Goal: Information Seeking & Learning: Stay updated

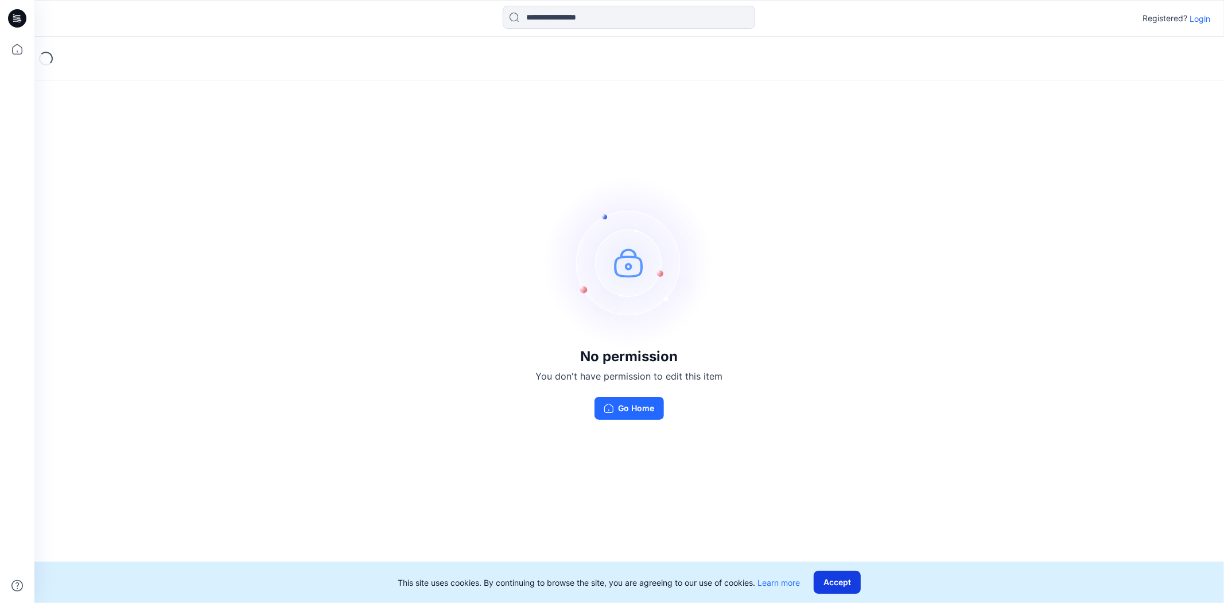
click at [844, 588] on button "Accept" at bounding box center [837, 582] width 47 height 23
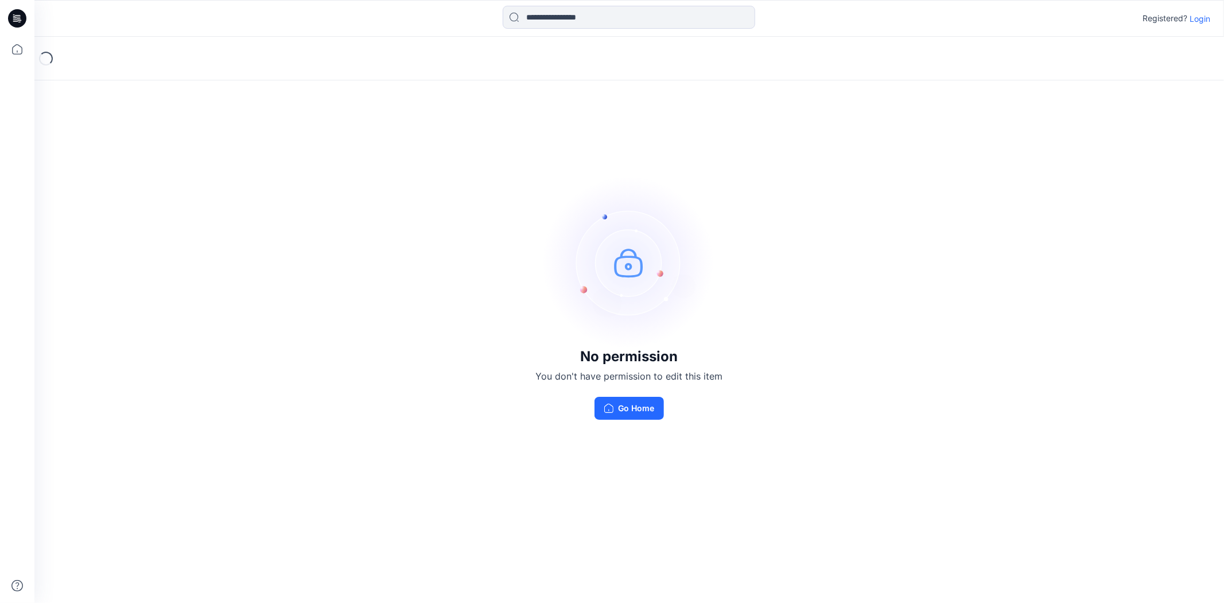
click at [1201, 15] on p "Login" at bounding box center [1200, 19] width 21 height 12
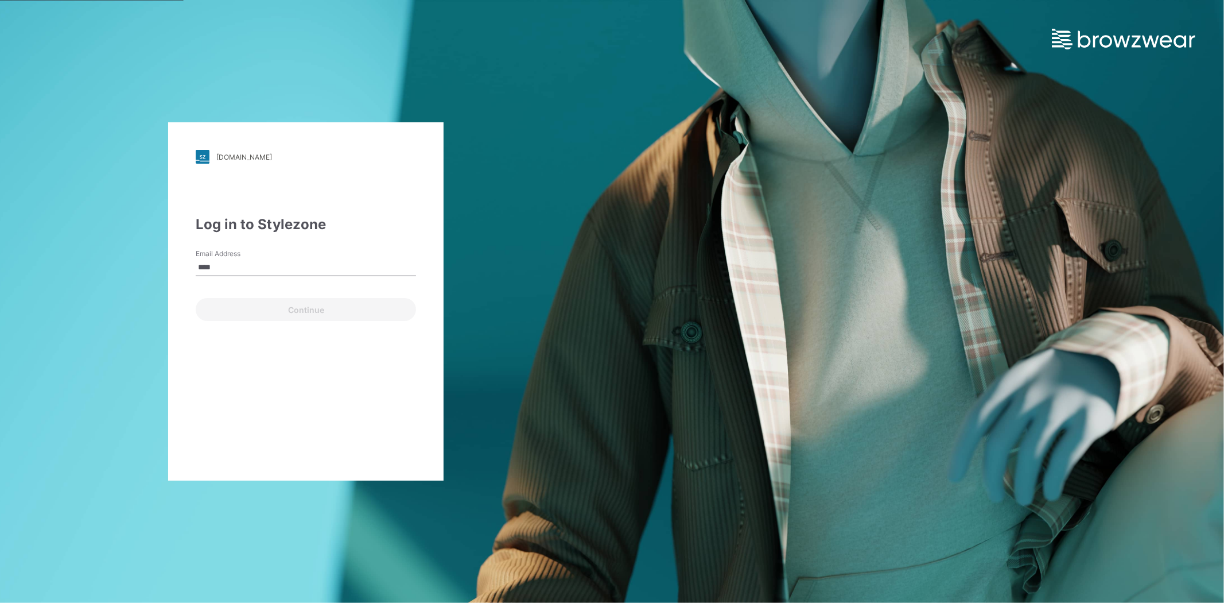
type input "**********"
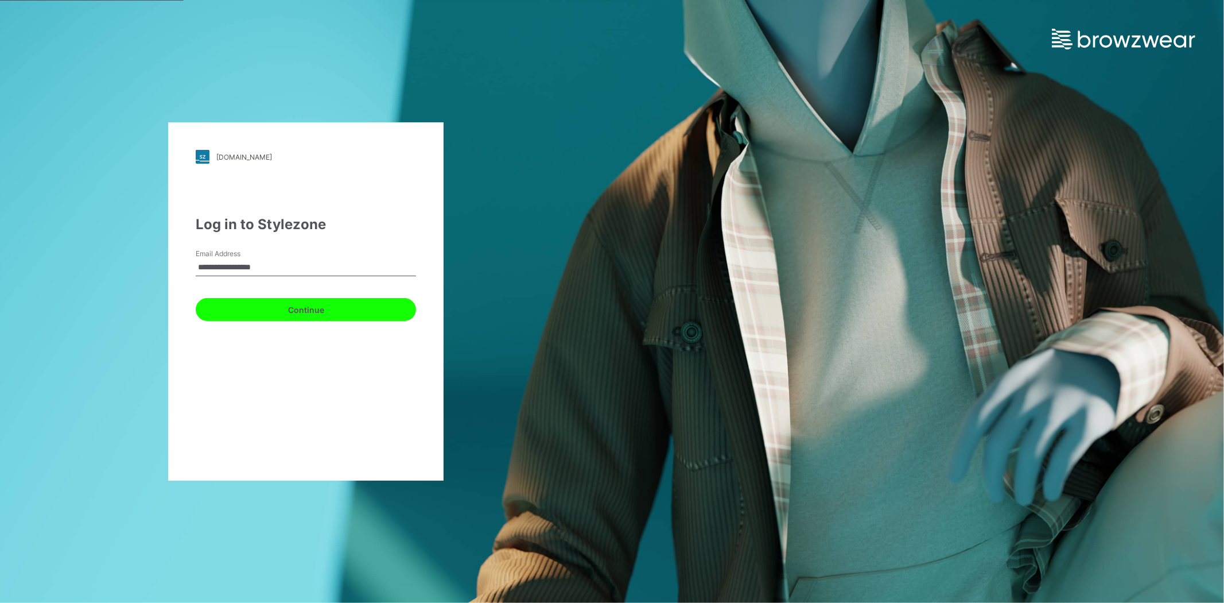
click at [323, 308] on button "Continue" at bounding box center [306, 309] width 220 height 23
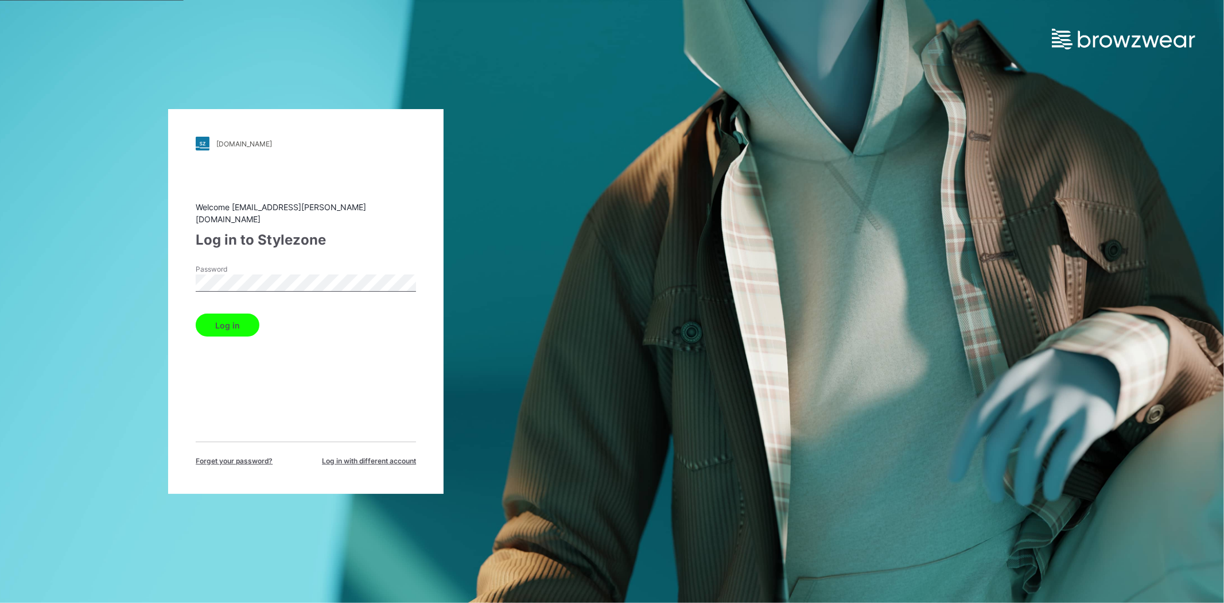
click at [243, 316] on button "Log in" at bounding box center [228, 324] width 64 height 23
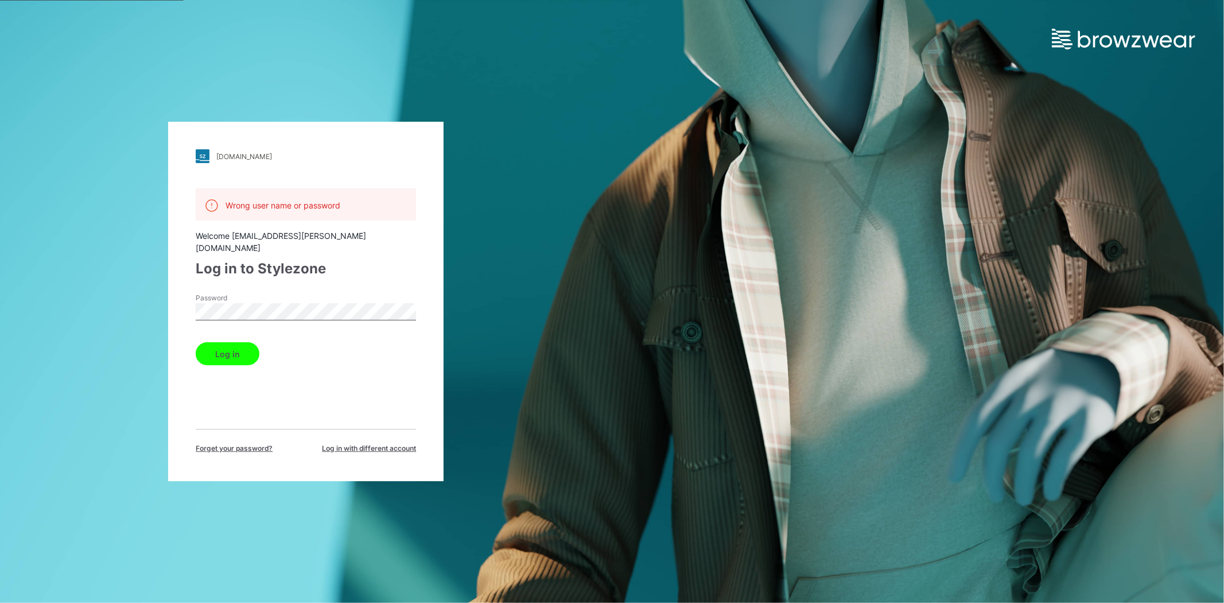
click at [216, 342] on button "Log in" at bounding box center [228, 353] width 64 height 23
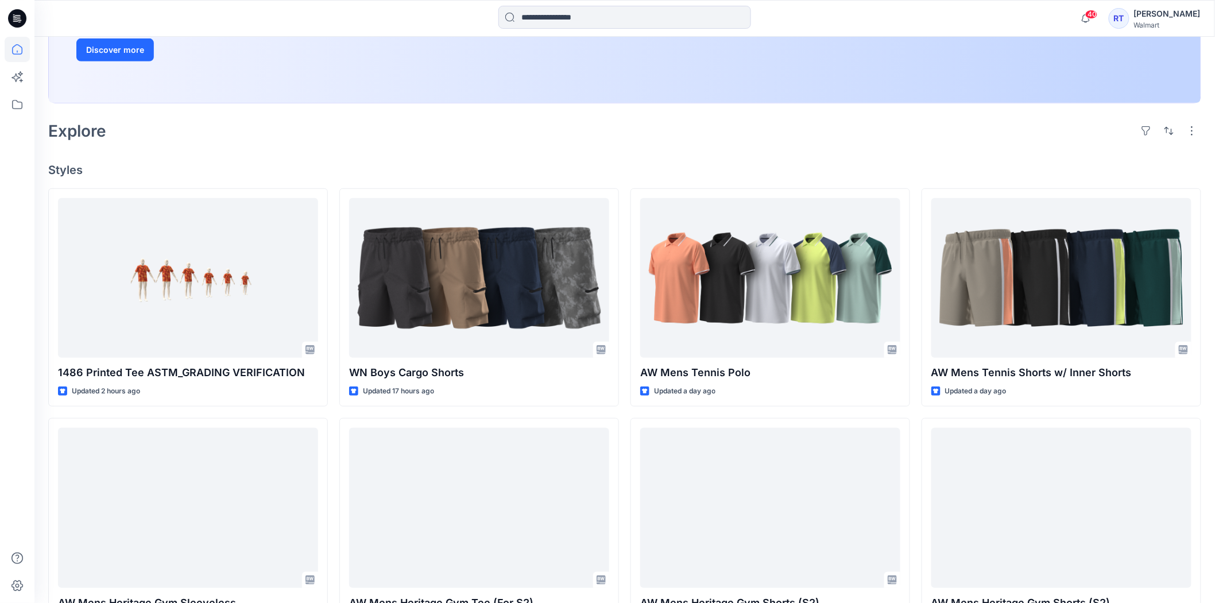
scroll to position [249, 0]
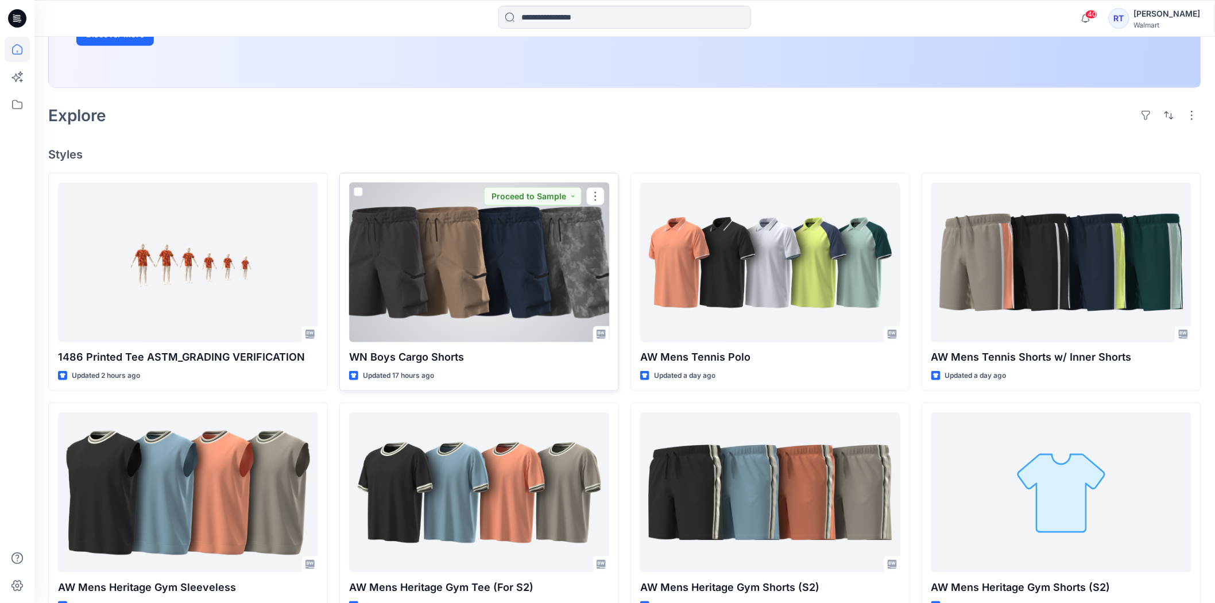
click at [445, 242] on div at bounding box center [479, 263] width 260 height 160
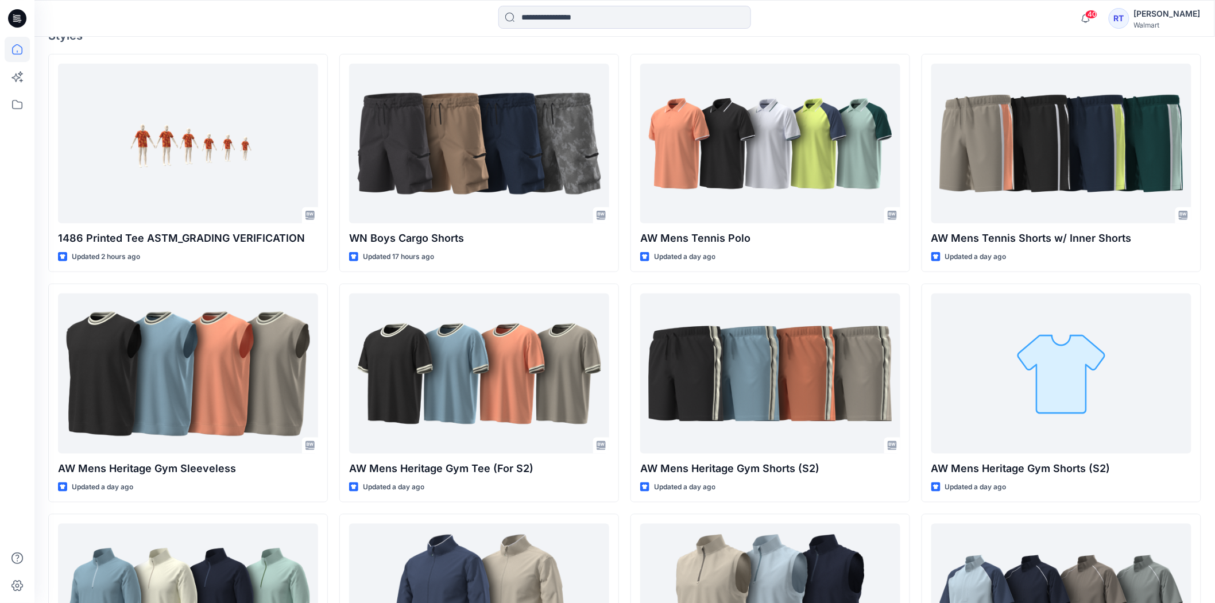
scroll to position [413, 0]
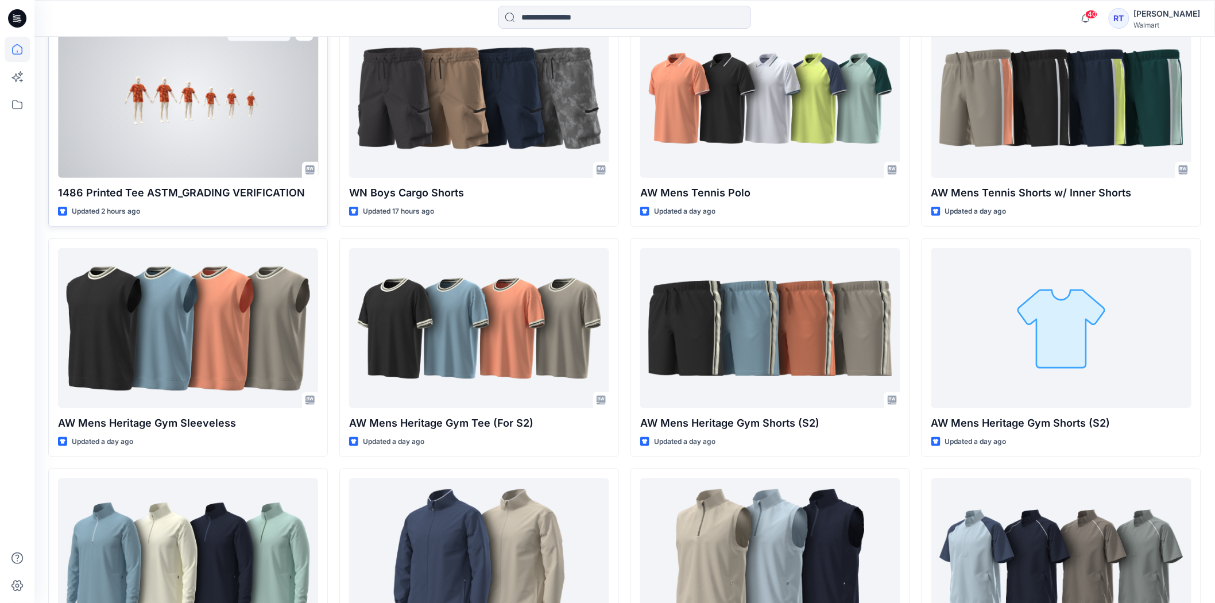
click at [243, 123] on div at bounding box center [188, 98] width 260 height 160
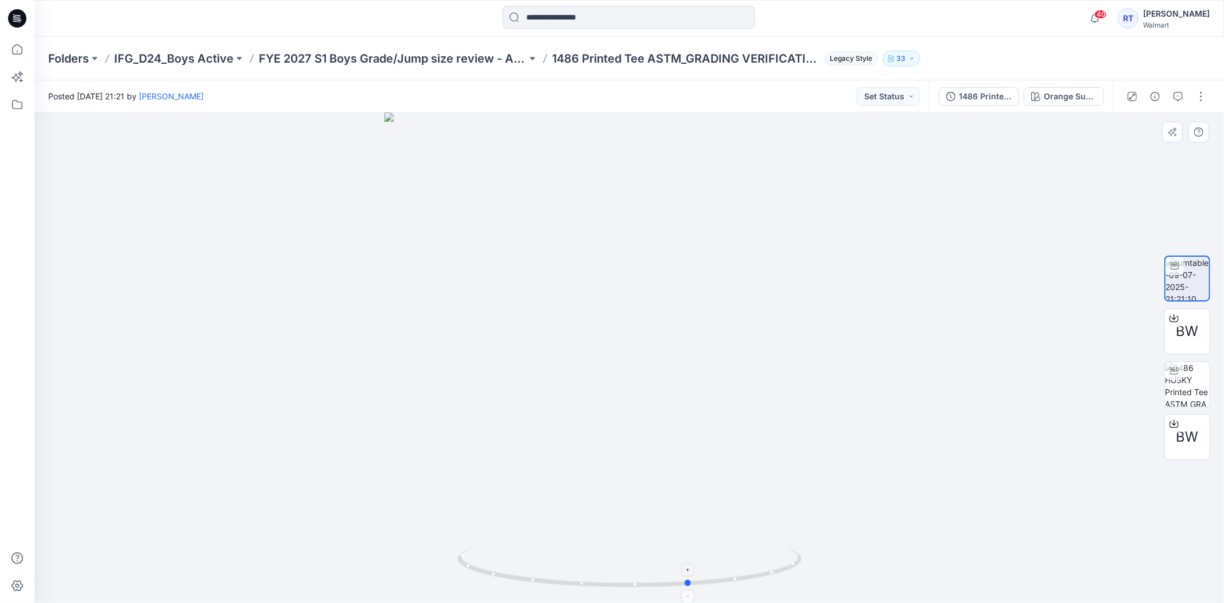
drag, startPoint x: 631, startPoint y: 588, endPoint x: 692, endPoint y: 590, distance: 60.9
click at [692, 590] on icon at bounding box center [630, 568] width 347 height 43
drag, startPoint x: 692, startPoint y: 585, endPoint x: 732, endPoint y: 583, distance: 39.7
click at [732, 583] on icon at bounding box center [630, 568] width 347 height 43
drag, startPoint x: 732, startPoint y: 582, endPoint x: 776, endPoint y: 581, distance: 44.2
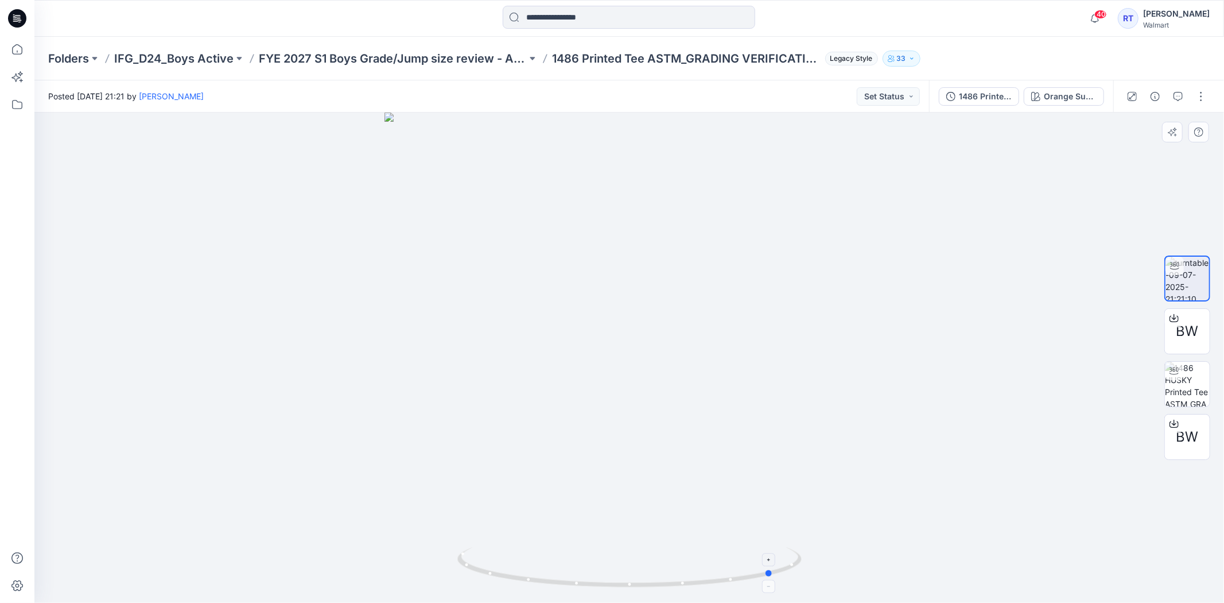
click at [776, 581] on icon at bounding box center [630, 568] width 347 height 43
click at [1107, 10] on span "40" at bounding box center [1101, 14] width 13 height 9
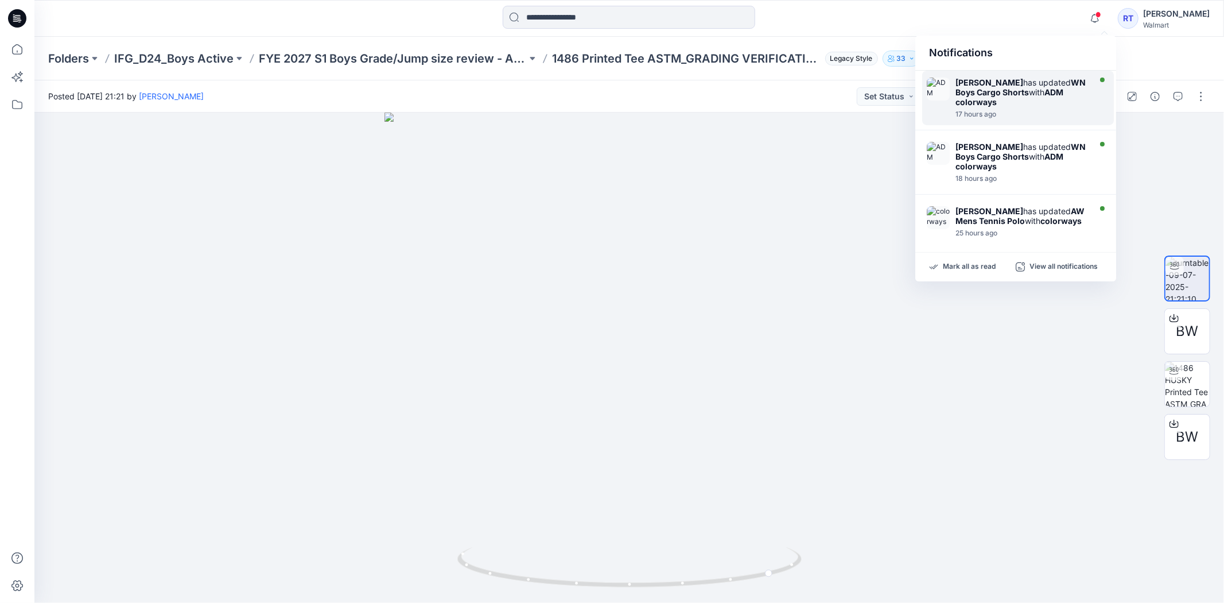
click at [1018, 94] on div "[PERSON_NAME] has updated WN Boys Cargo Shorts with ADM colorways" at bounding box center [1022, 91] width 132 height 29
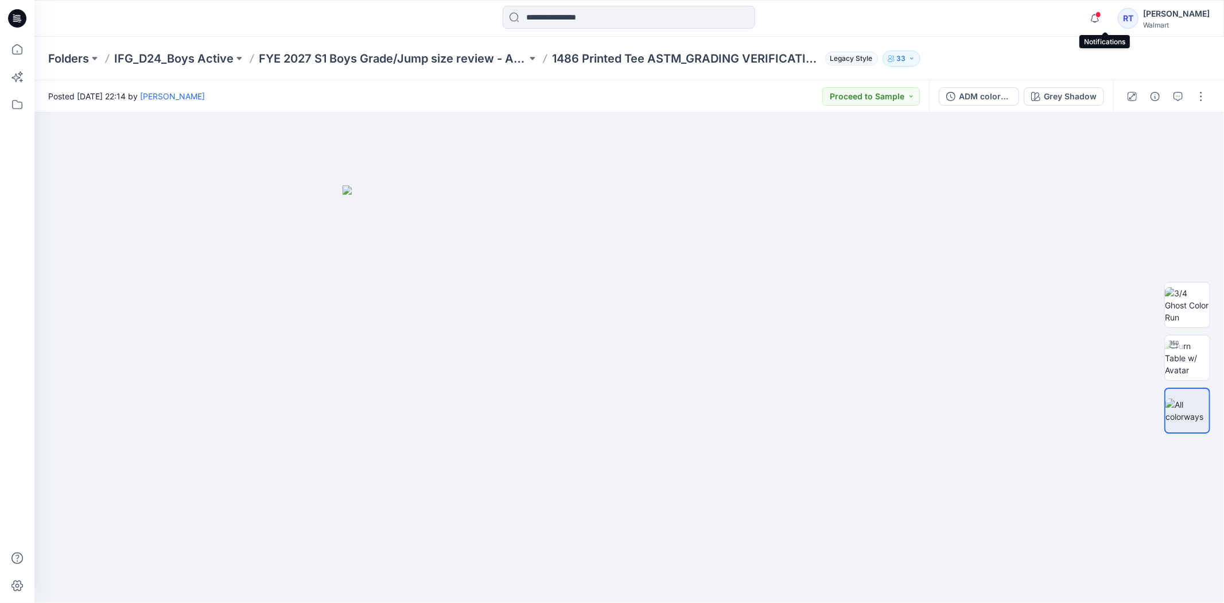
click at [1101, 13] on span at bounding box center [1099, 14] width 6 height 6
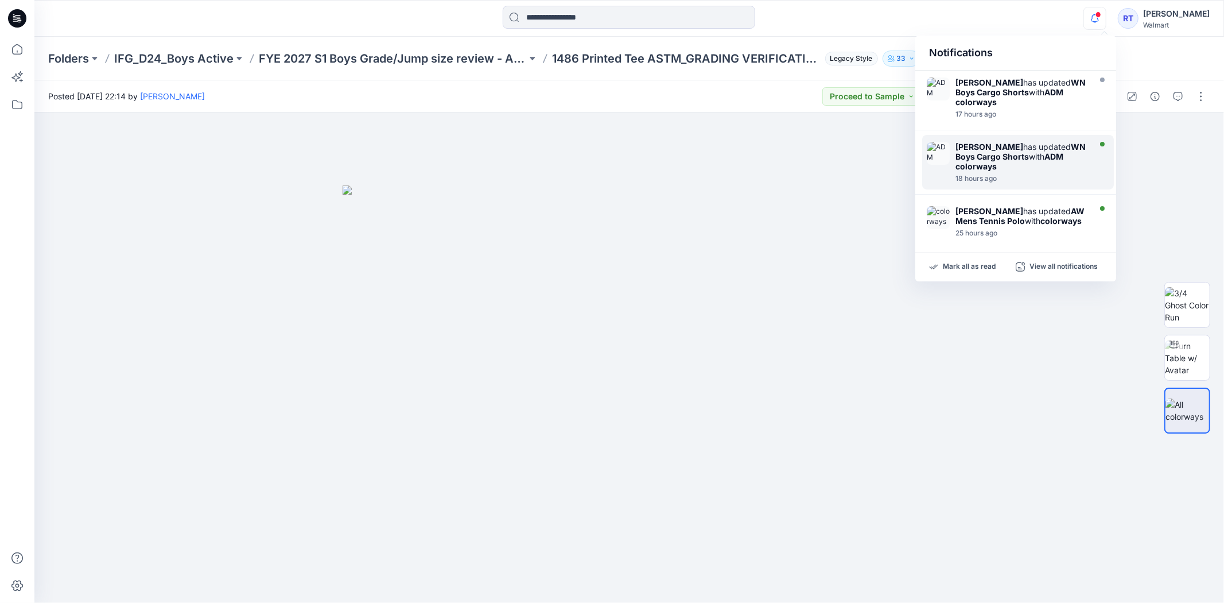
click at [1000, 156] on strong "WN Boys Cargo Shorts" at bounding box center [1021, 152] width 130 height 20
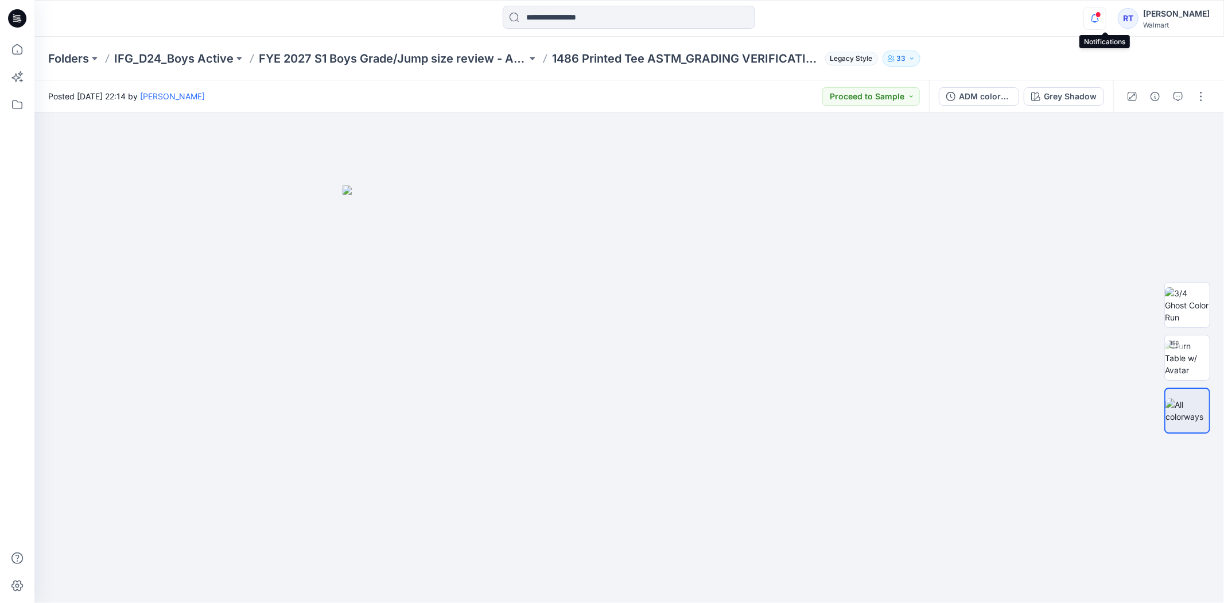
click at [1096, 14] on icon "button" at bounding box center [1095, 14] width 2 height 1
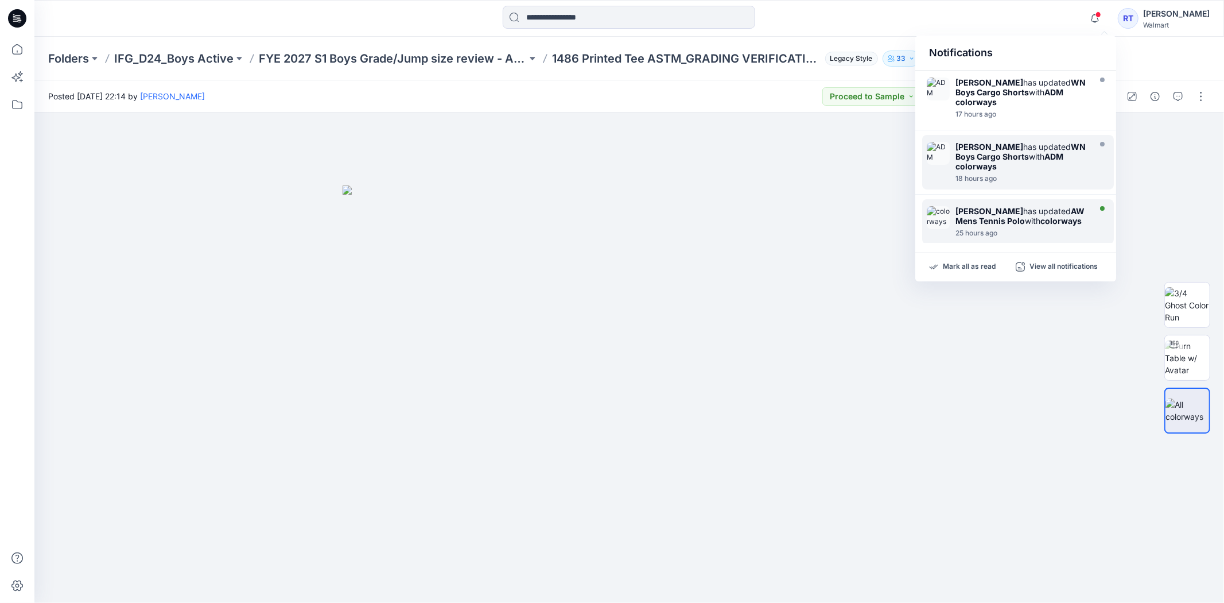
click at [1042, 207] on strong "AW Mens Tennis Polo" at bounding box center [1020, 216] width 129 height 20
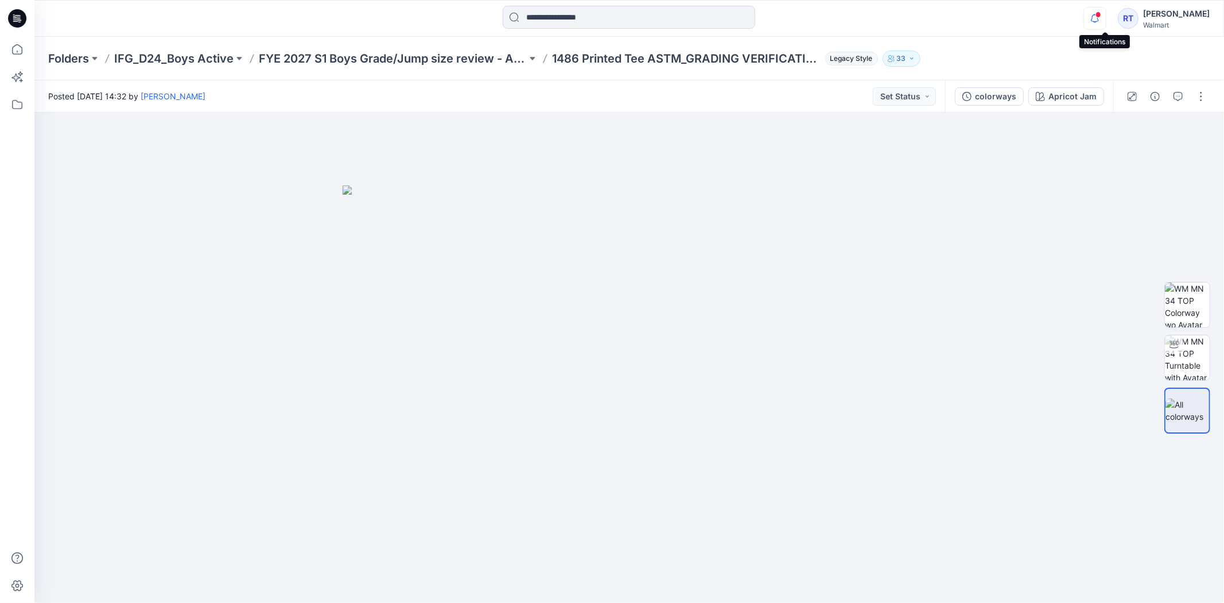
click at [1100, 16] on icon "button" at bounding box center [1095, 18] width 22 height 23
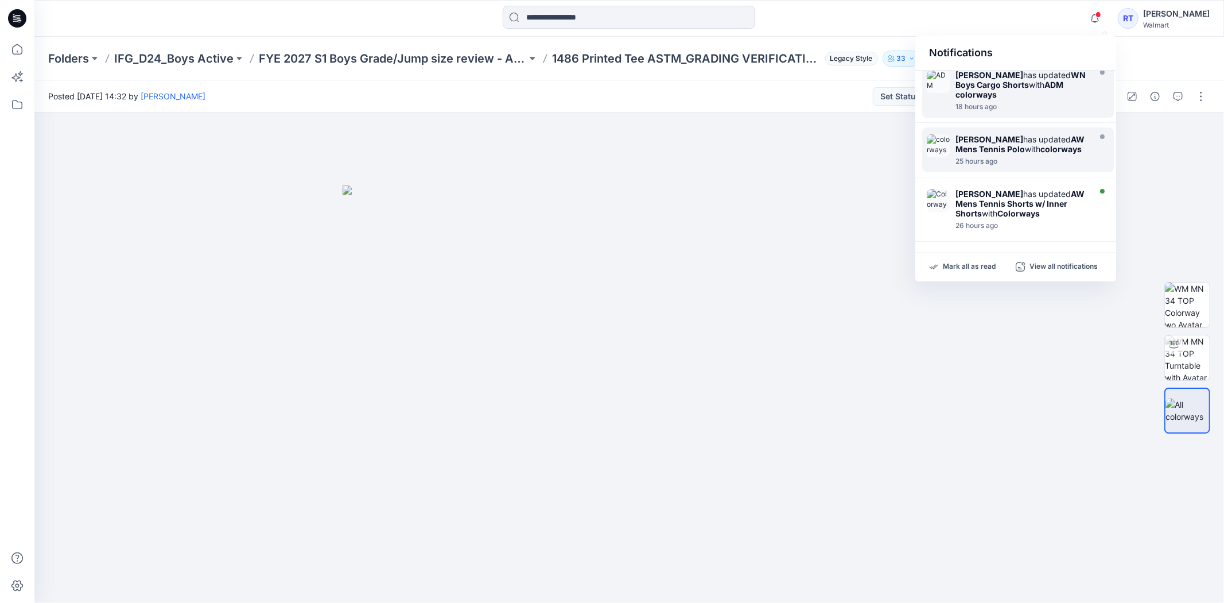
scroll to position [91, 0]
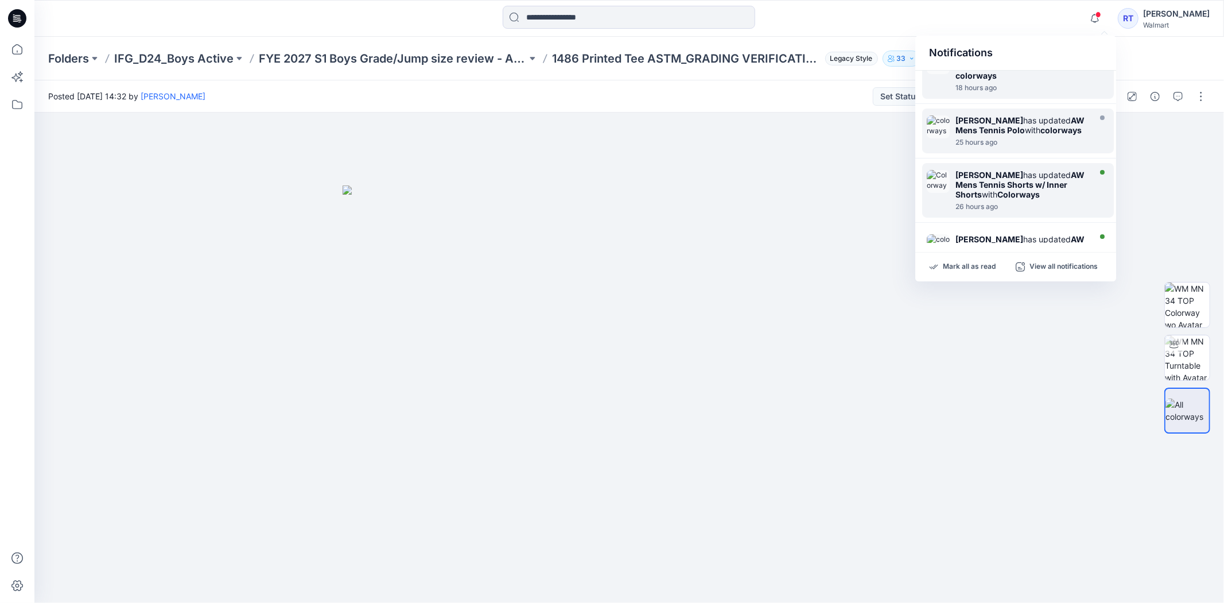
click at [1022, 173] on div "[PERSON_NAME] has updated AW Mens Tennis Shorts w/ Inner Shorts with Colorways" at bounding box center [1022, 184] width 132 height 29
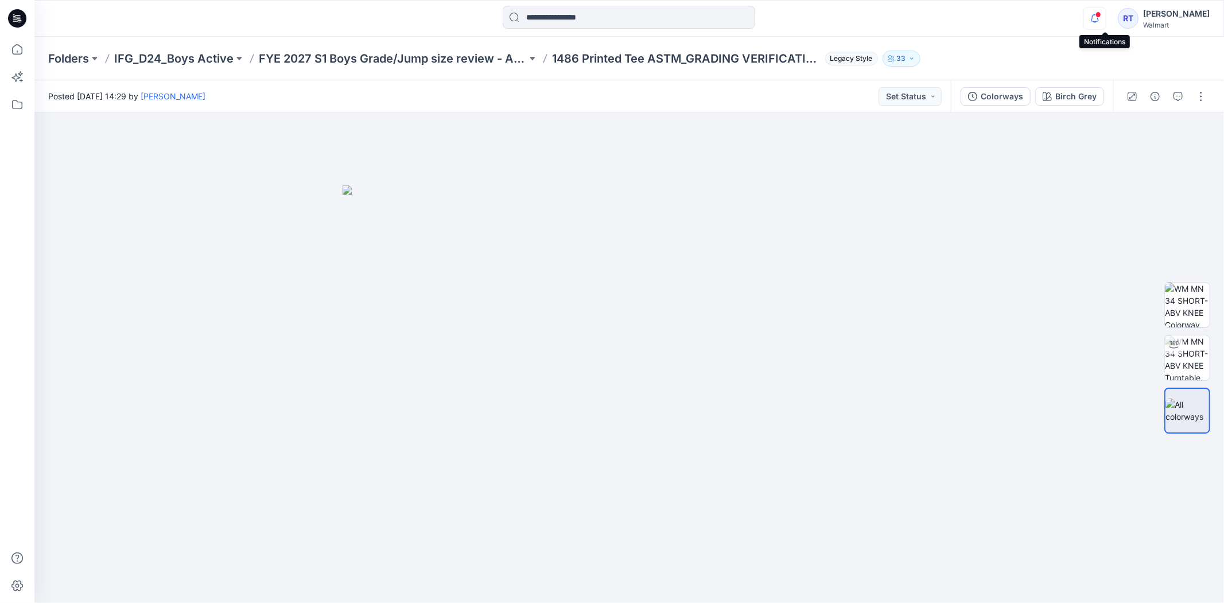
click at [1099, 21] on icon "button" at bounding box center [1095, 17] width 8 height 7
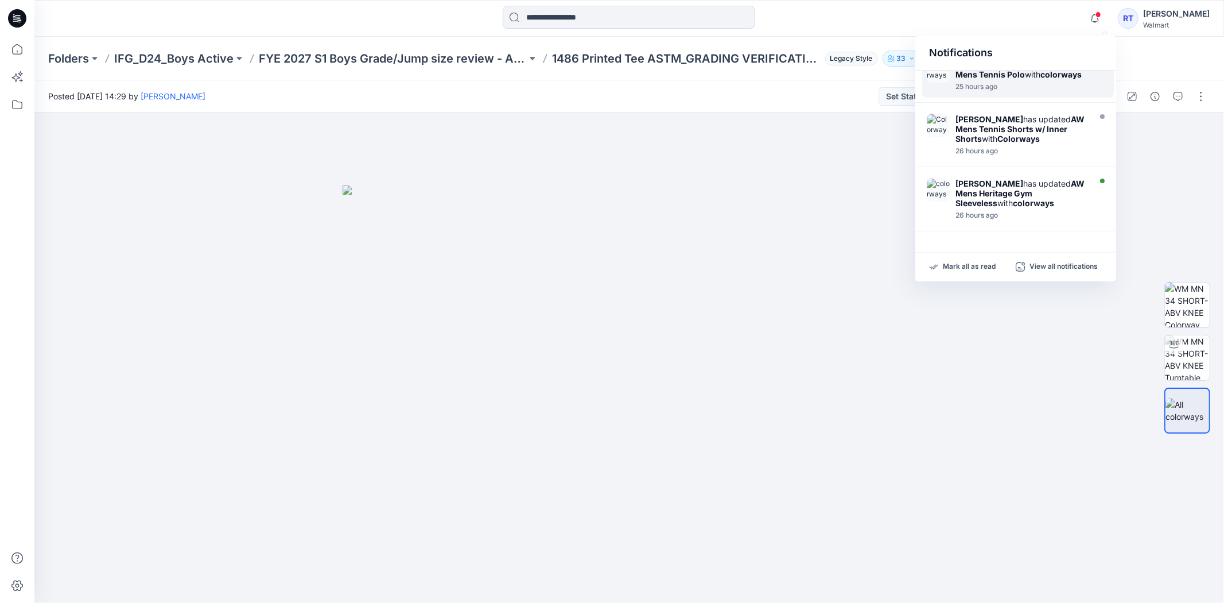
scroll to position [165, 0]
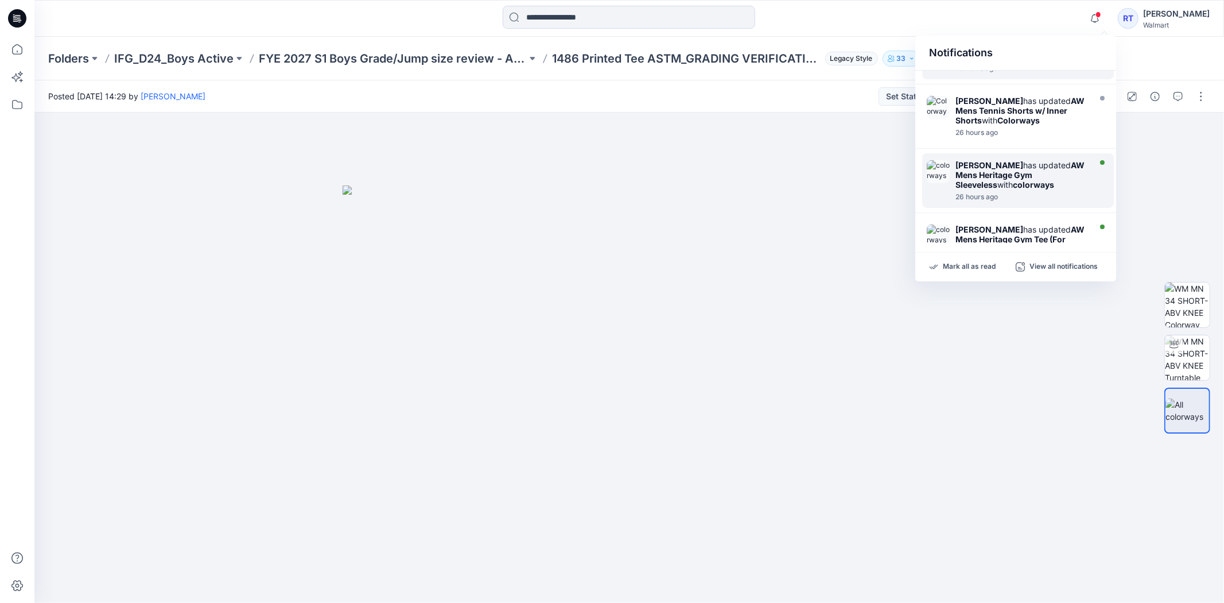
click at [1064, 166] on strong "AW Mens Heritage Gym Sleeveless" at bounding box center [1020, 174] width 129 height 29
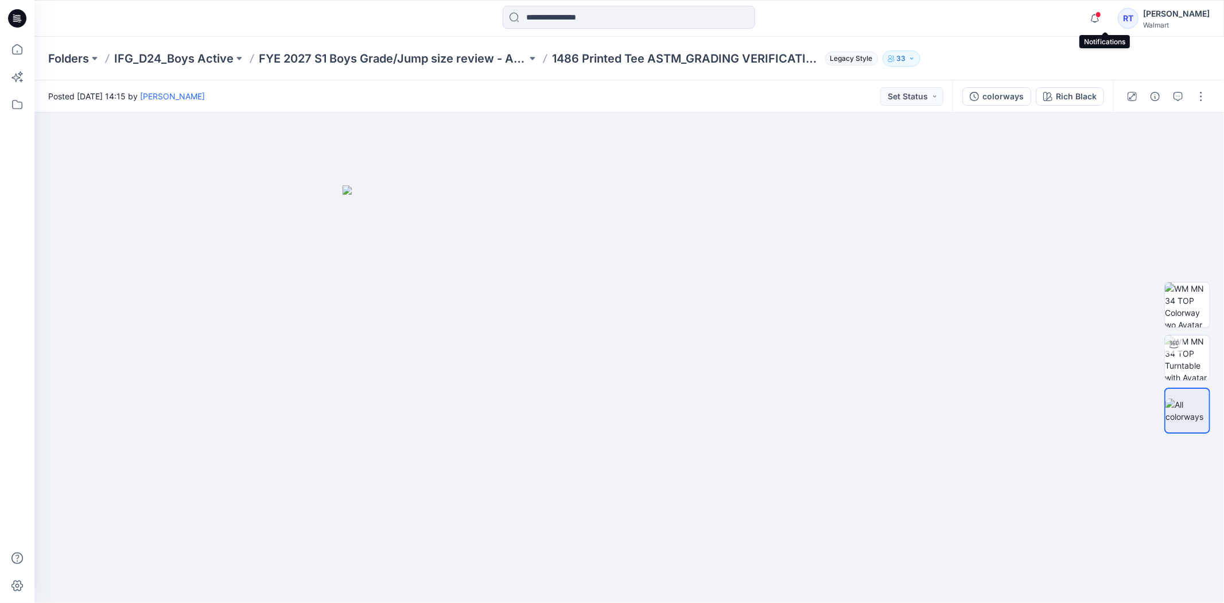
click at [1102, 13] on div at bounding box center [1093, 10] width 18 height 6
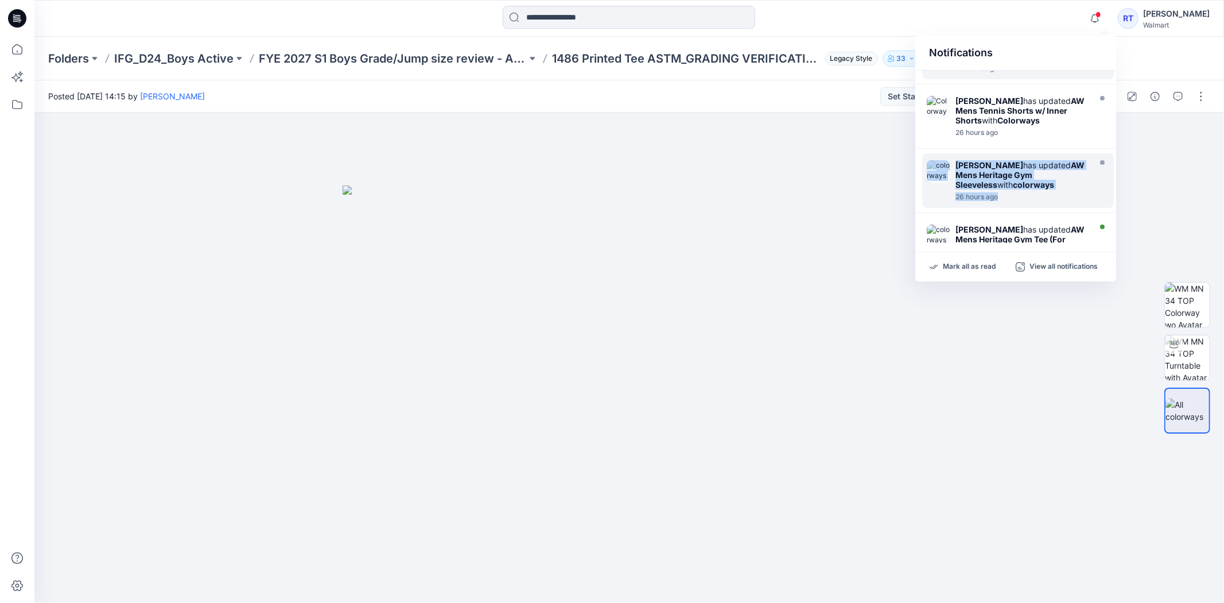
drag, startPoint x: 1114, startPoint y: 141, endPoint x: 1114, endPoint y: 165, distance: 24.1
click at [1114, 165] on div "[PERSON_NAME] has updated WN Boys Cargo Shorts with ADM colorways 17 hours ago …" at bounding box center [1015, 157] width 201 height 172
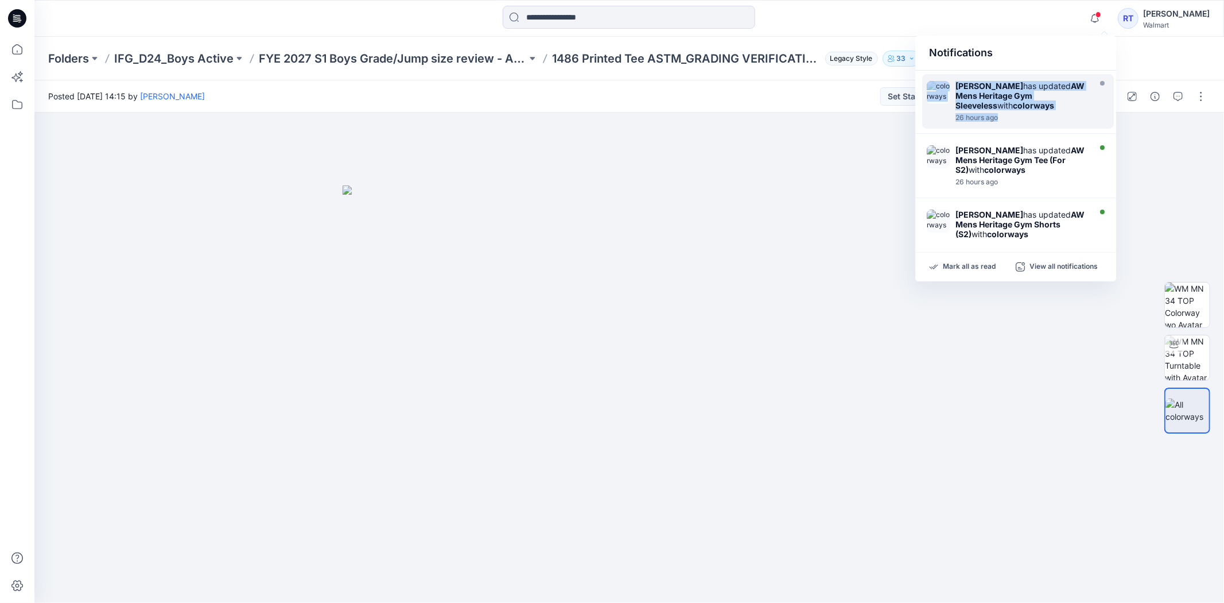
scroll to position [256, 0]
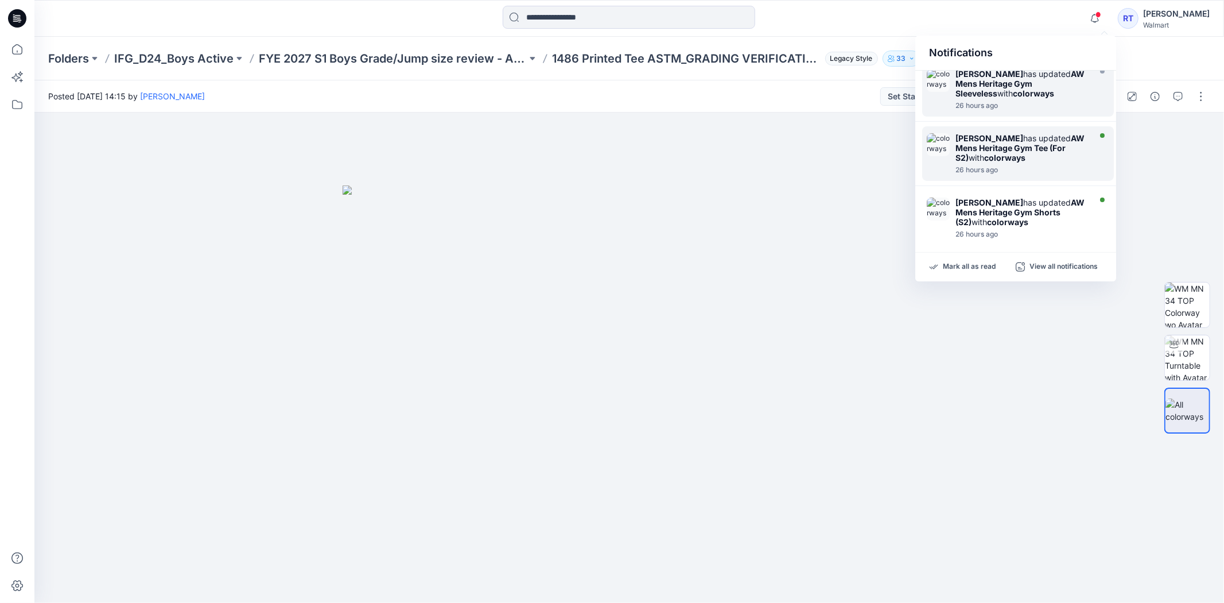
click at [1058, 145] on div "[PERSON_NAME] has updated AW Mens Heritage Gym Tee (For S2) with colorways" at bounding box center [1022, 147] width 132 height 29
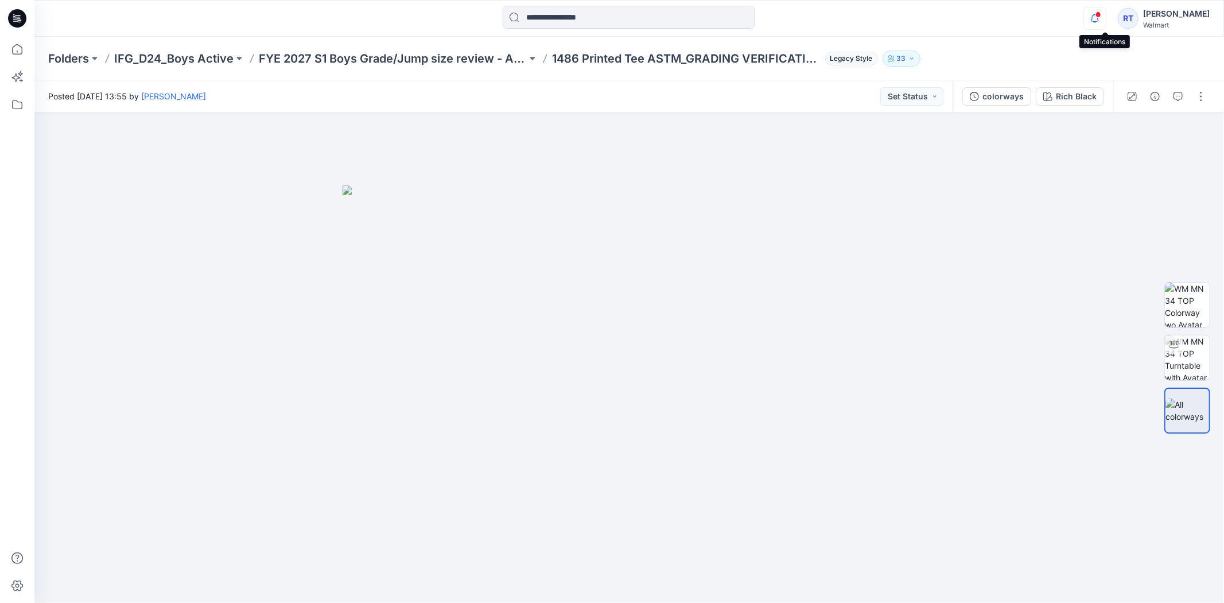
click at [1096, 14] on icon "button" at bounding box center [1095, 14] width 2 height 1
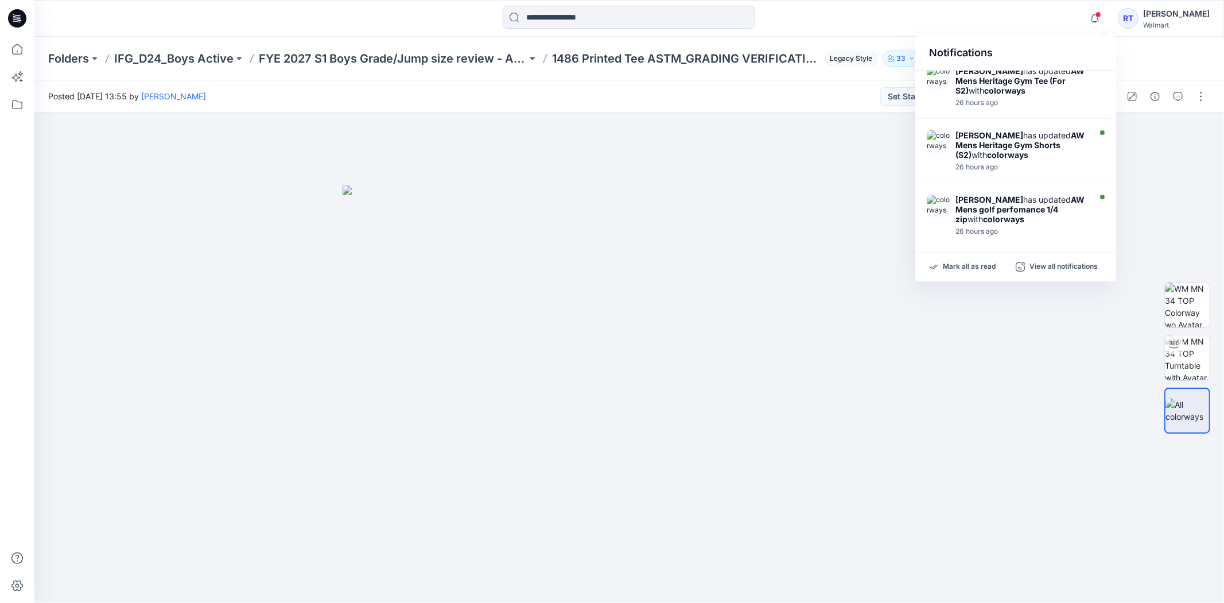
scroll to position [335, 0]
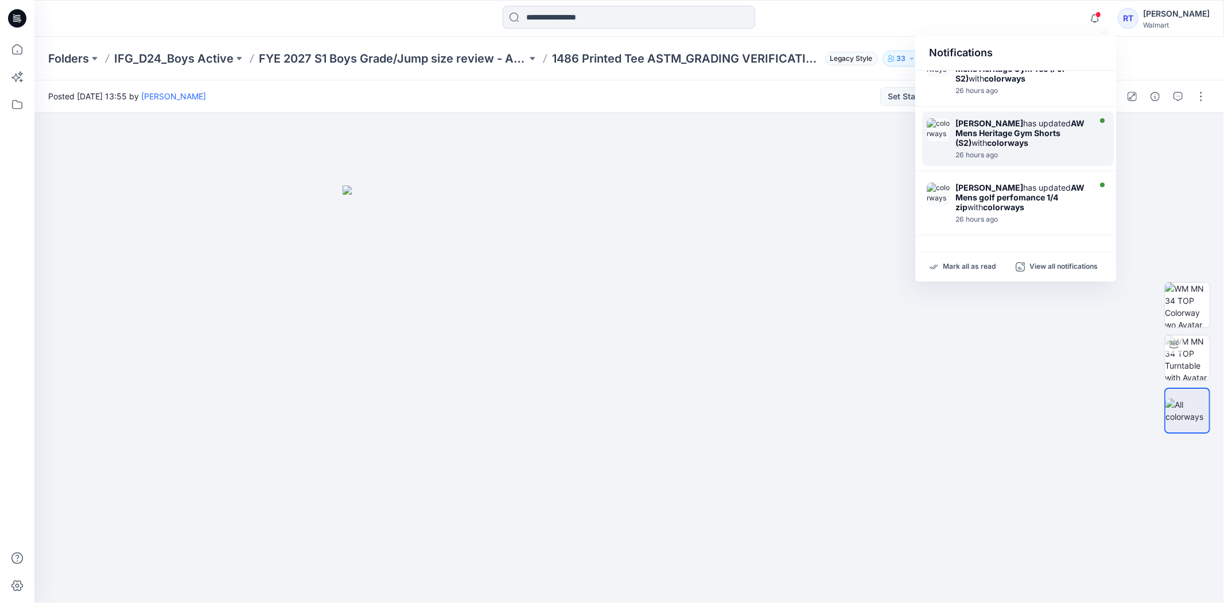
click at [1051, 129] on strong "AW Mens Heritage Gym Shorts (S2)" at bounding box center [1020, 132] width 129 height 29
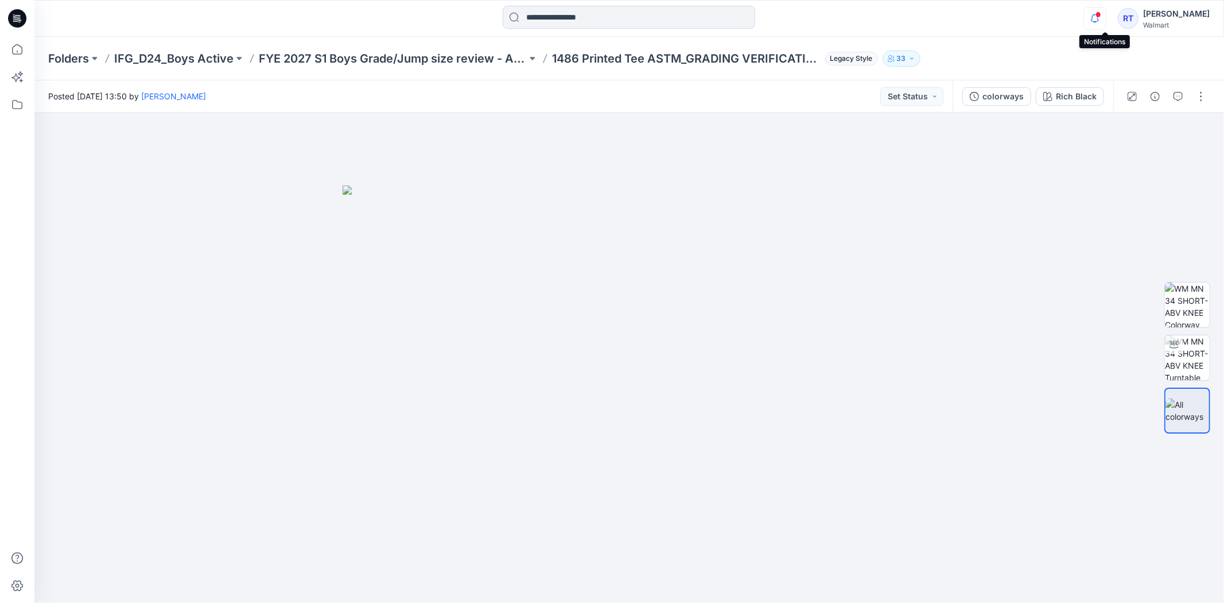
click at [1106, 23] on icon "button" at bounding box center [1095, 18] width 22 height 23
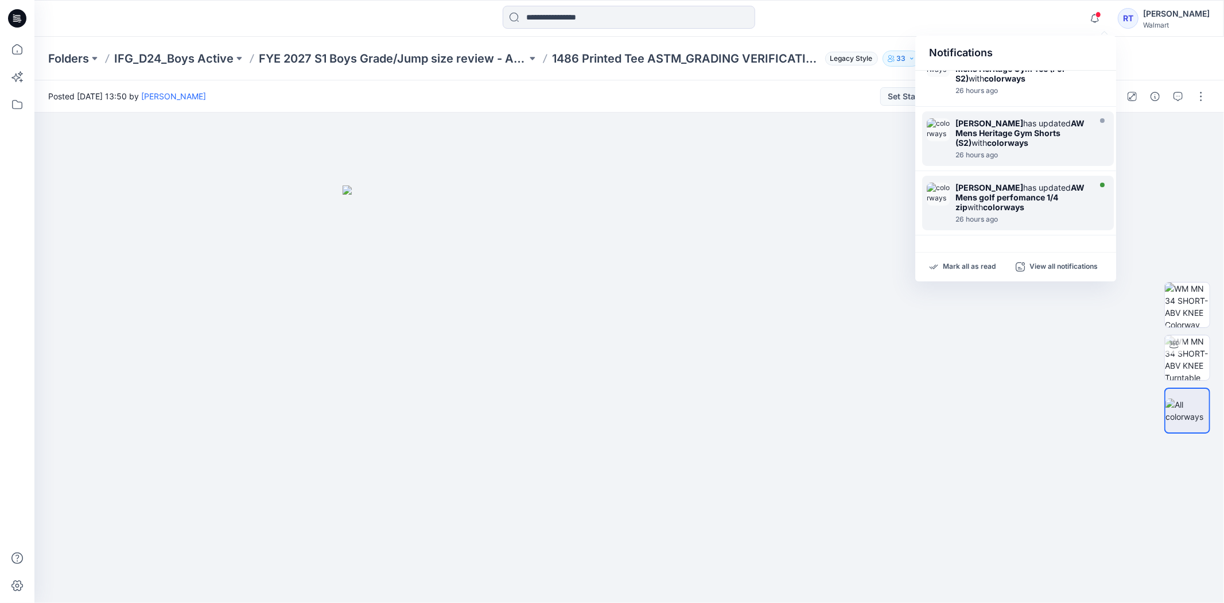
click at [1074, 192] on div "[PERSON_NAME] has updated AW Mens golf perfomance 1/4 zip with colorways" at bounding box center [1022, 197] width 132 height 29
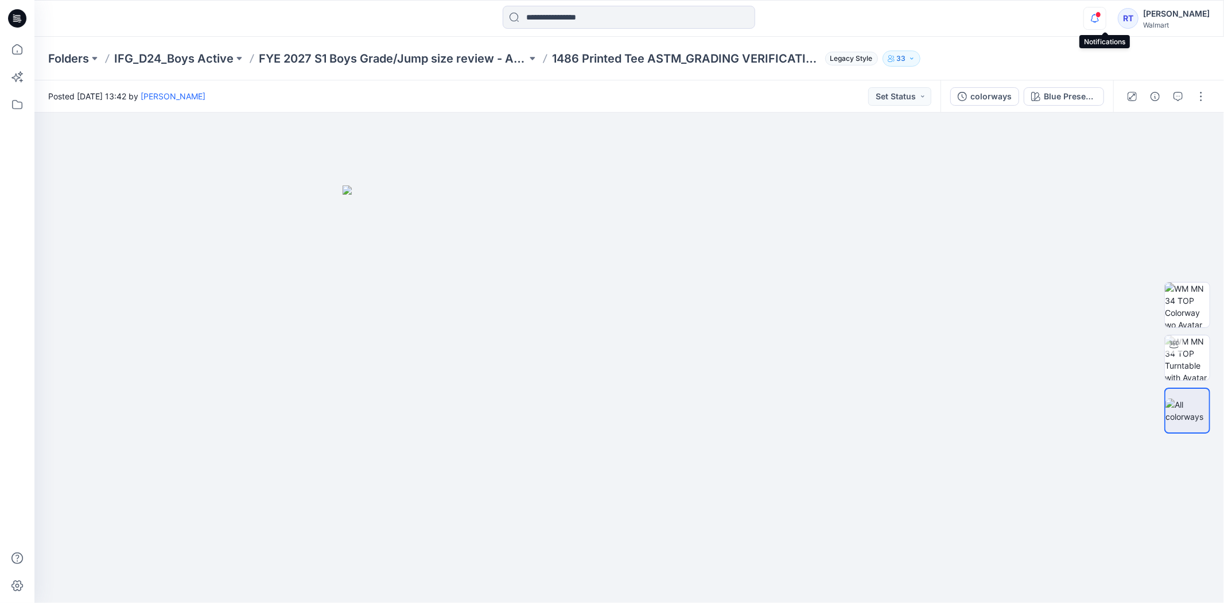
click at [1105, 19] on icon "button" at bounding box center [1095, 18] width 22 height 23
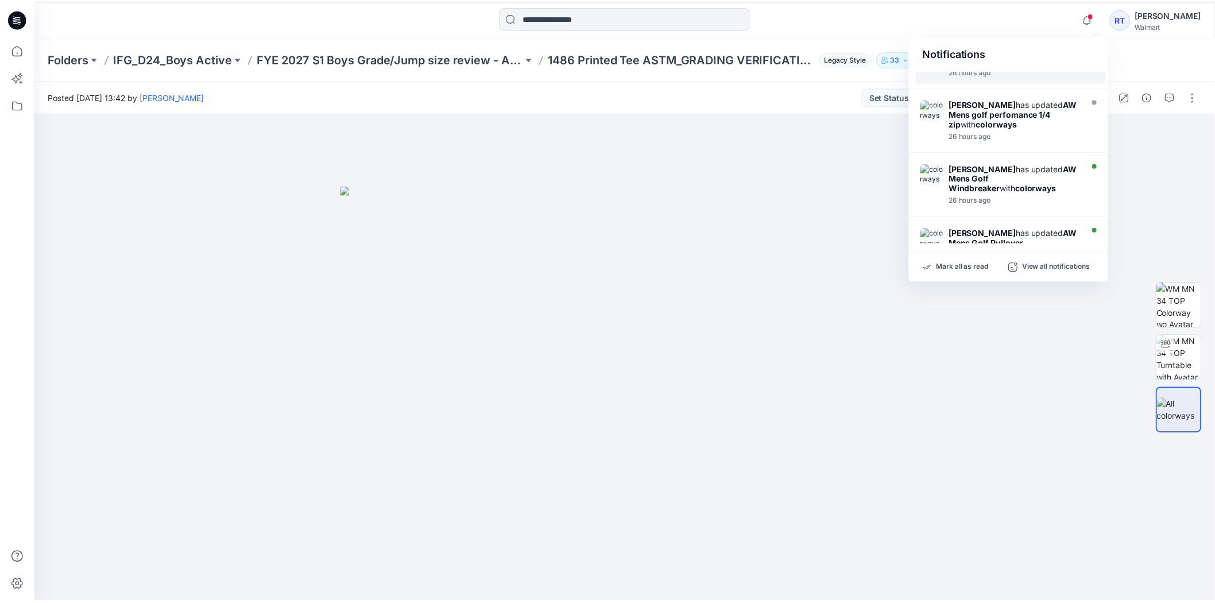
scroll to position [455, 0]
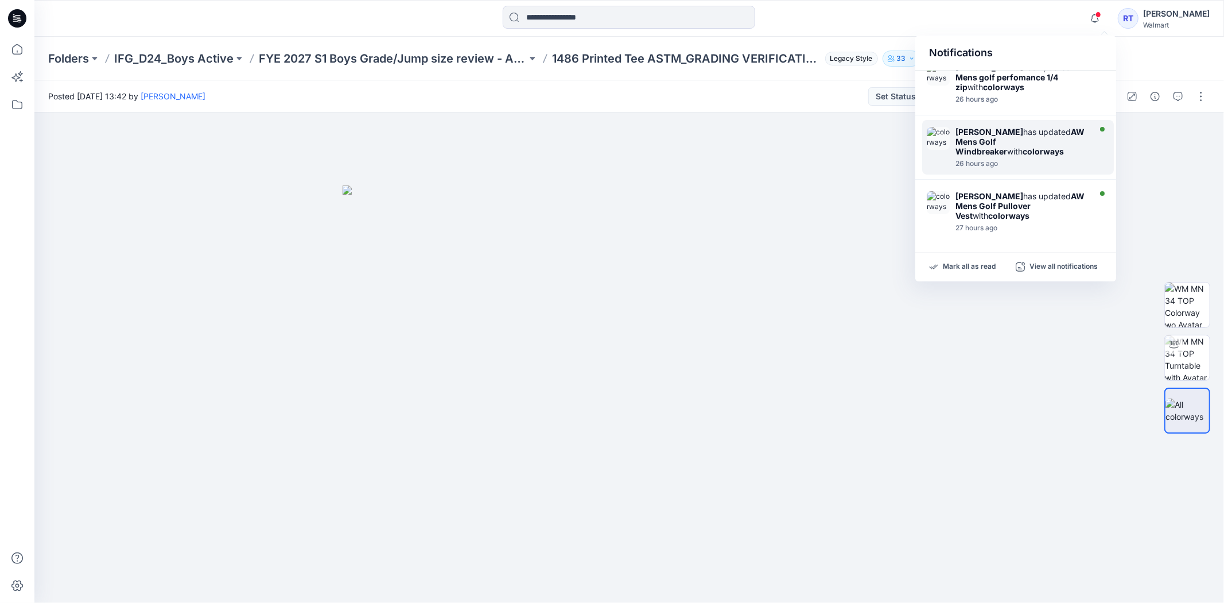
click at [1025, 140] on div "[PERSON_NAME] has updated AW Mens Golf Windbreaker with colorways" at bounding box center [1022, 141] width 132 height 29
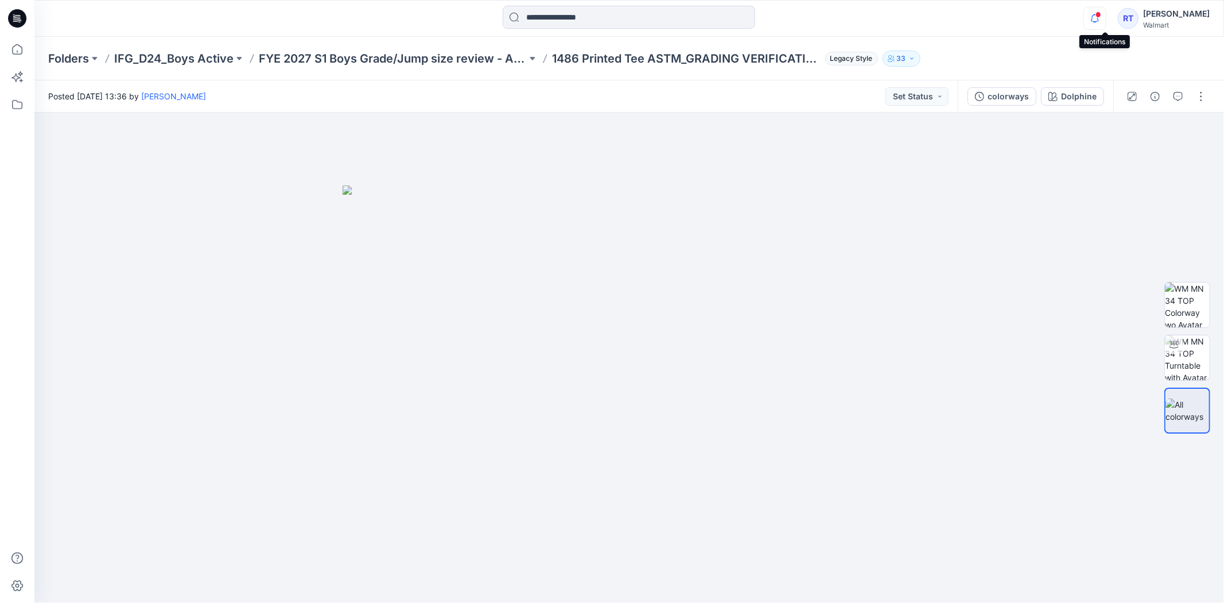
click at [1106, 23] on icon "button" at bounding box center [1095, 18] width 22 height 23
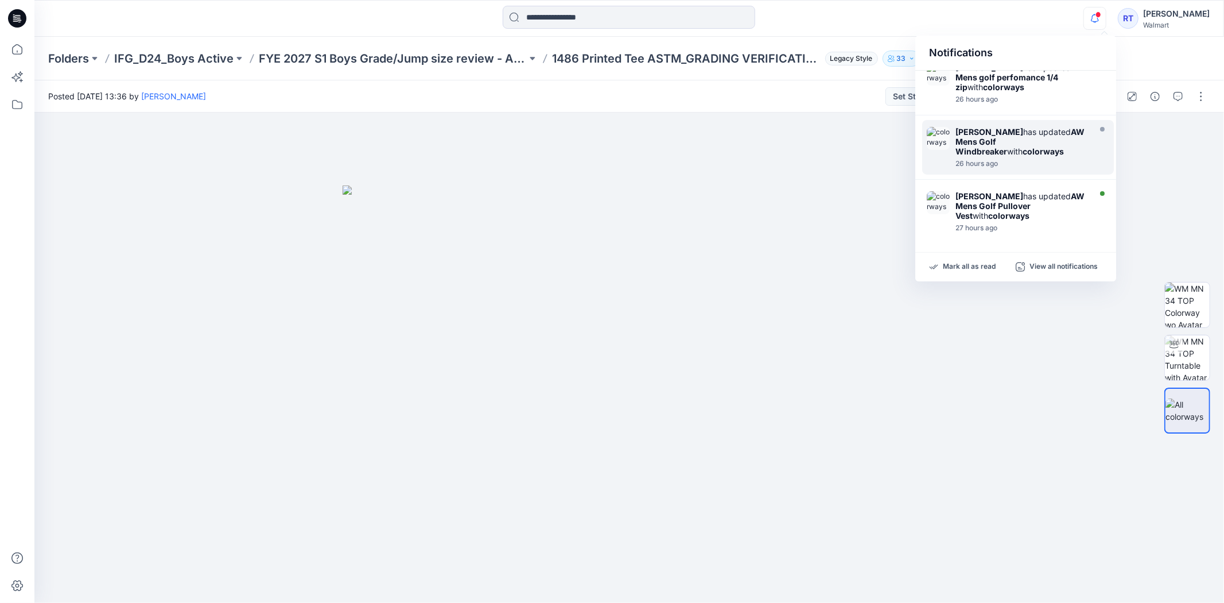
click at [1054, 162] on div "26 hours ago" at bounding box center [1022, 164] width 132 height 8
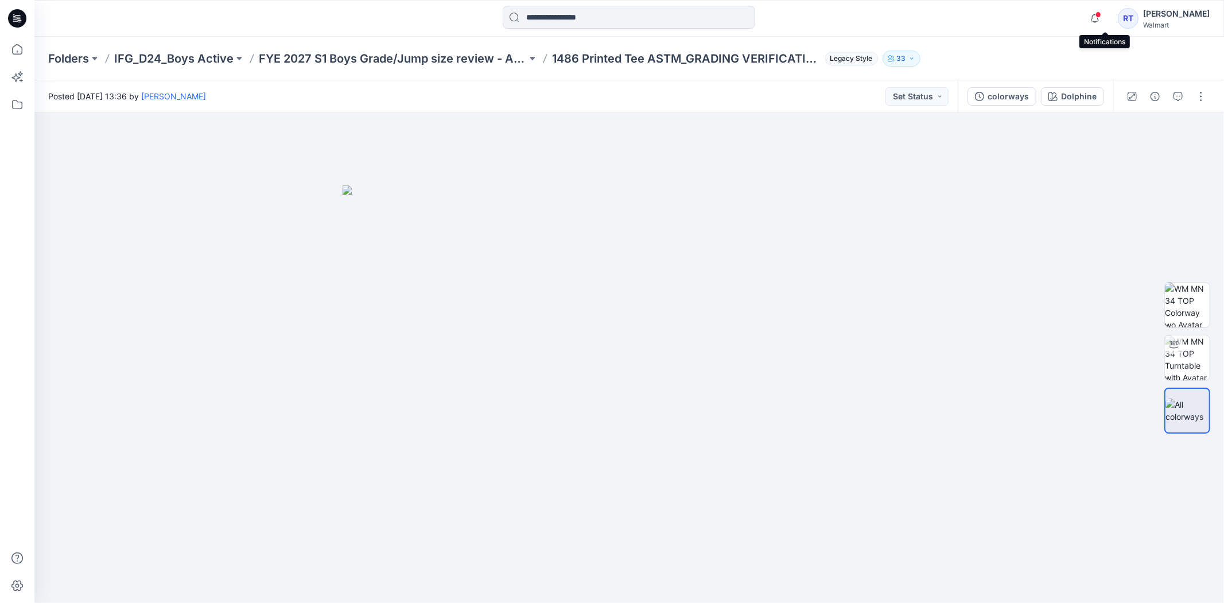
click at [1101, 14] on span at bounding box center [1099, 14] width 6 height 6
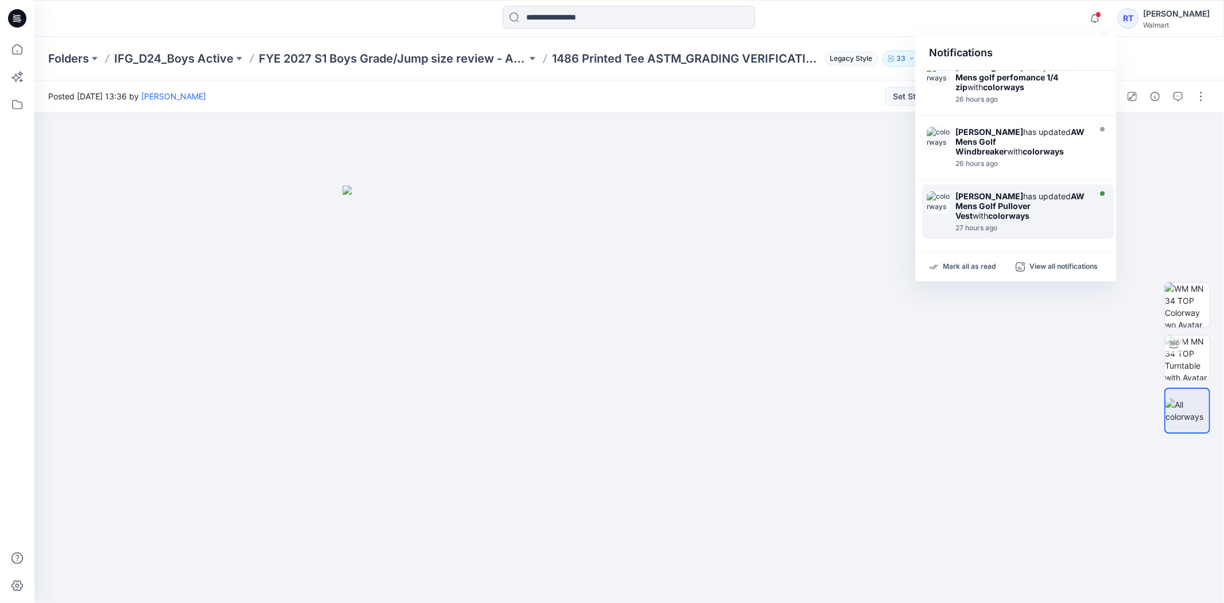
click at [1072, 198] on div "[PERSON_NAME] has updated AW Mens Golf Pullover Vest with colorways" at bounding box center [1022, 205] width 132 height 29
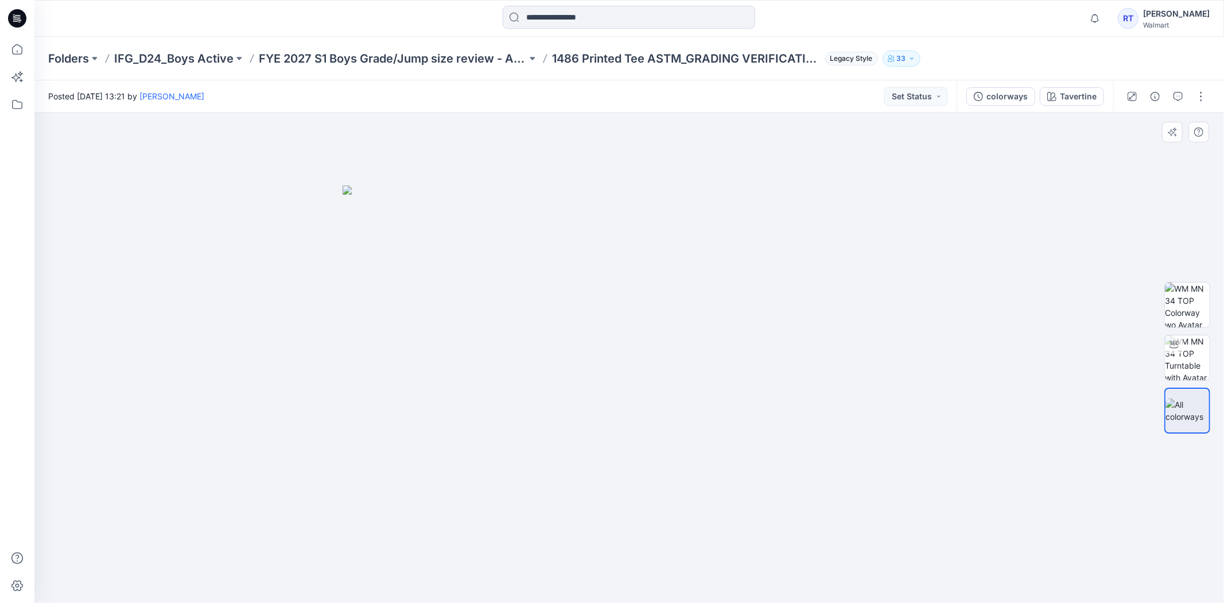
click at [1062, 228] on div at bounding box center [629, 357] width 1190 height 490
click at [20, 51] on icon at bounding box center [17, 49] width 25 height 25
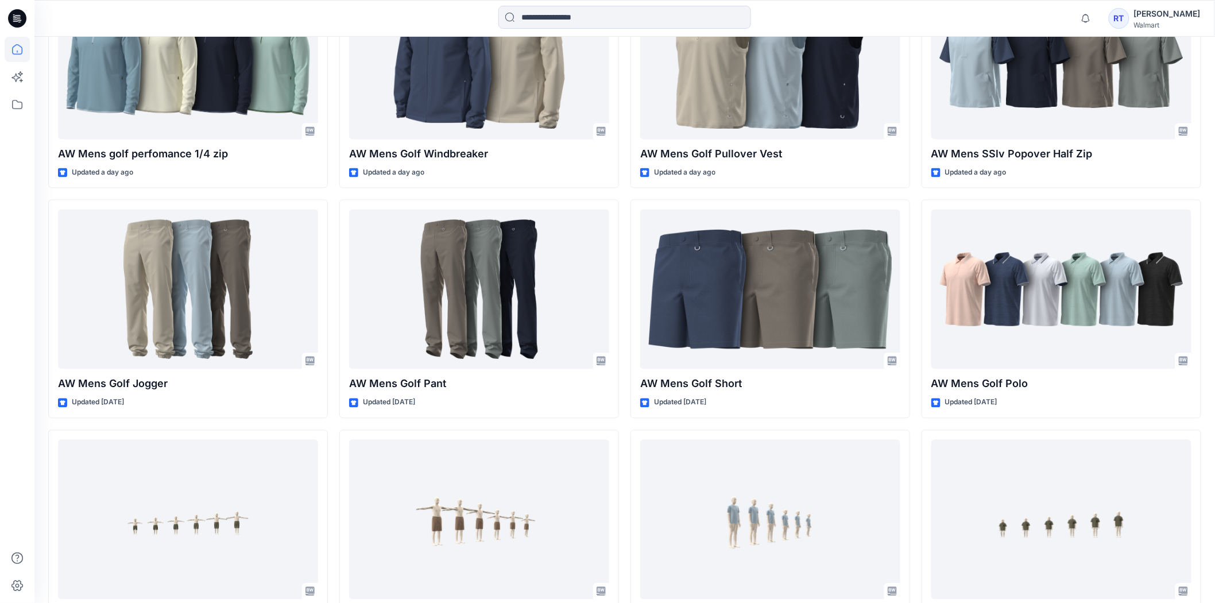
scroll to position [938, 0]
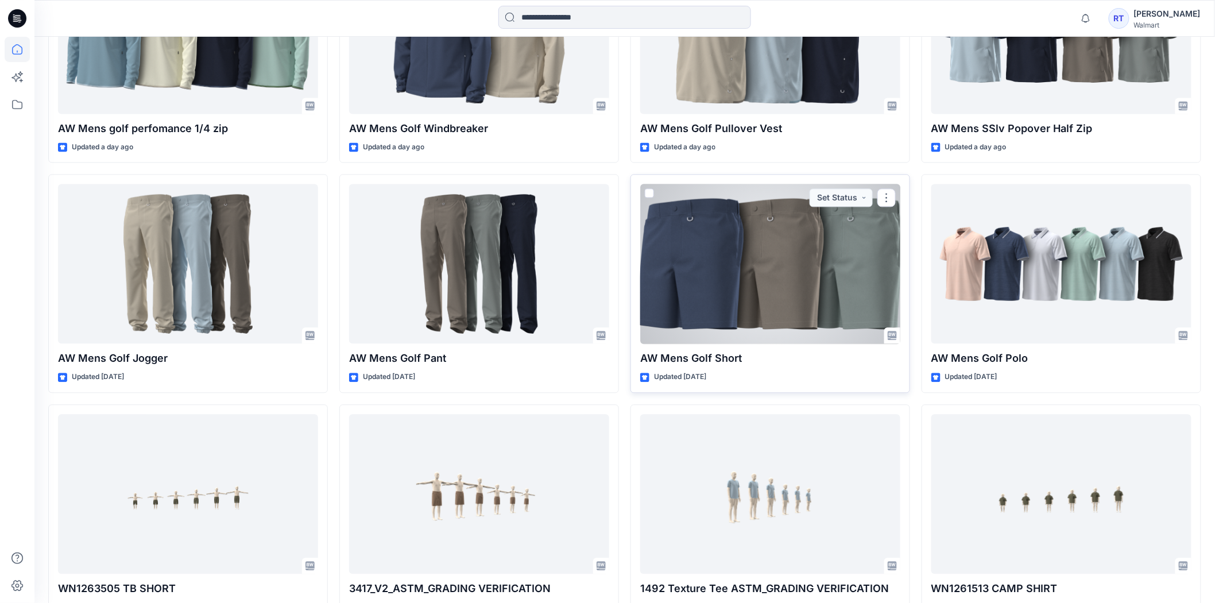
click at [704, 249] on div at bounding box center [770, 264] width 260 height 160
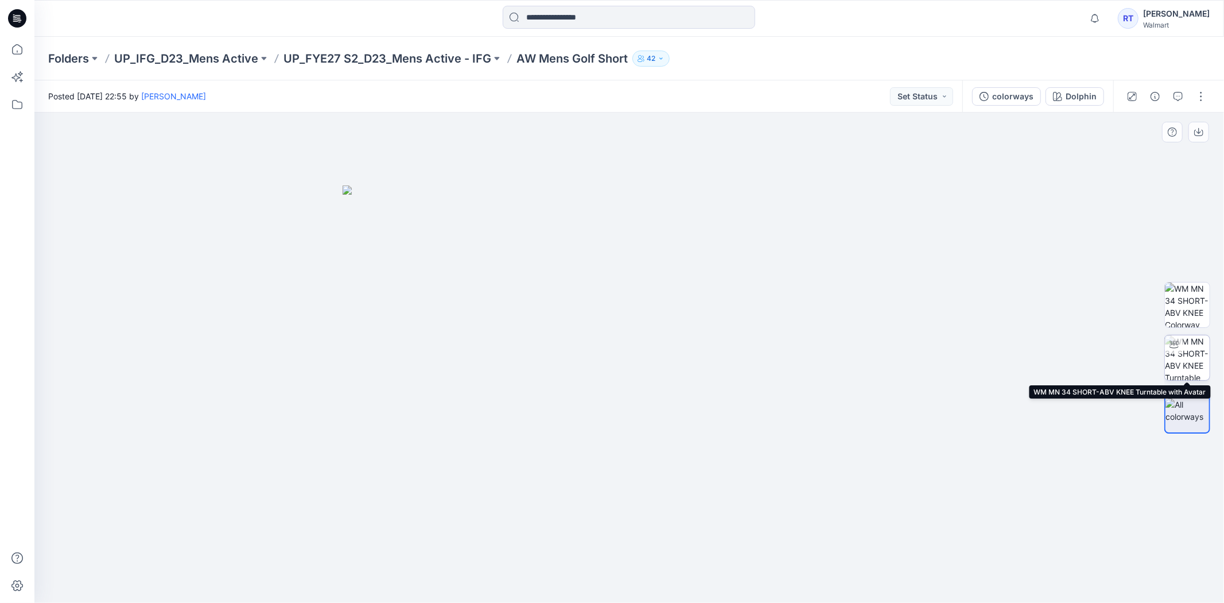
click at [1197, 344] on img at bounding box center [1187, 357] width 45 height 45
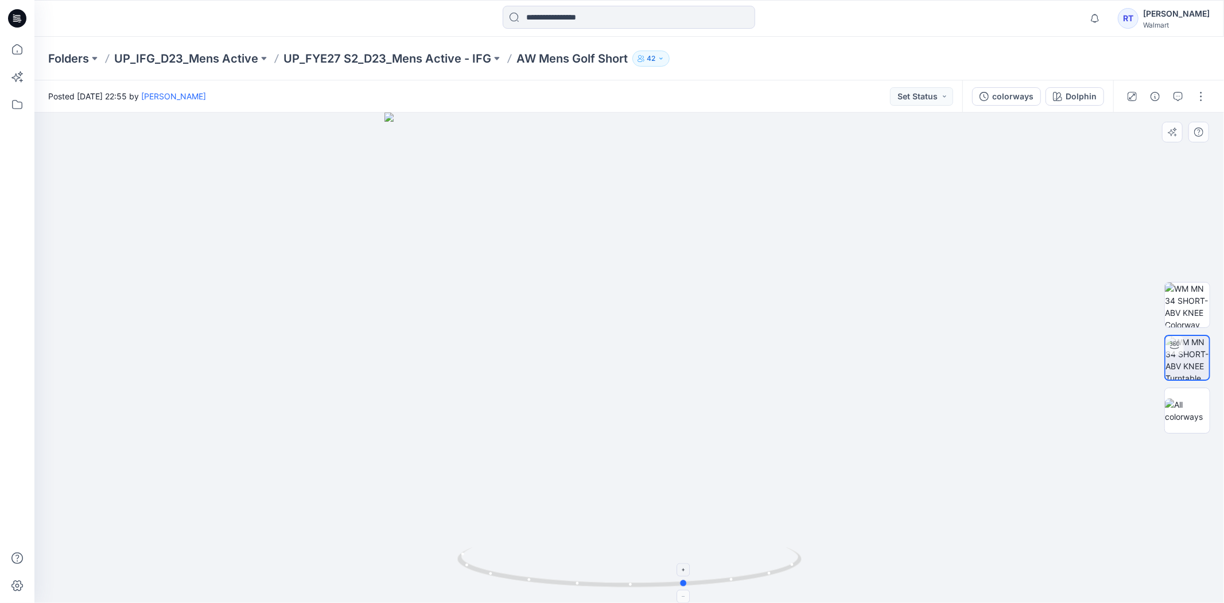
drag, startPoint x: 794, startPoint y: 565, endPoint x: 853, endPoint y: 532, distance: 67.6
drag, startPoint x: 782, startPoint y: 575, endPoint x: 864, endPoint y: 527, distance: 95.7
click at [864, 527] on div at bounding box center [629, 357] width 1190 height 490
drag, startPoint x: 765, startPoint y: 572, endPoint x: 810, endPoint y: 553, distance: 48.8
click at [810, 553] on div at bounding box center [629, 357] width 1190 height 490
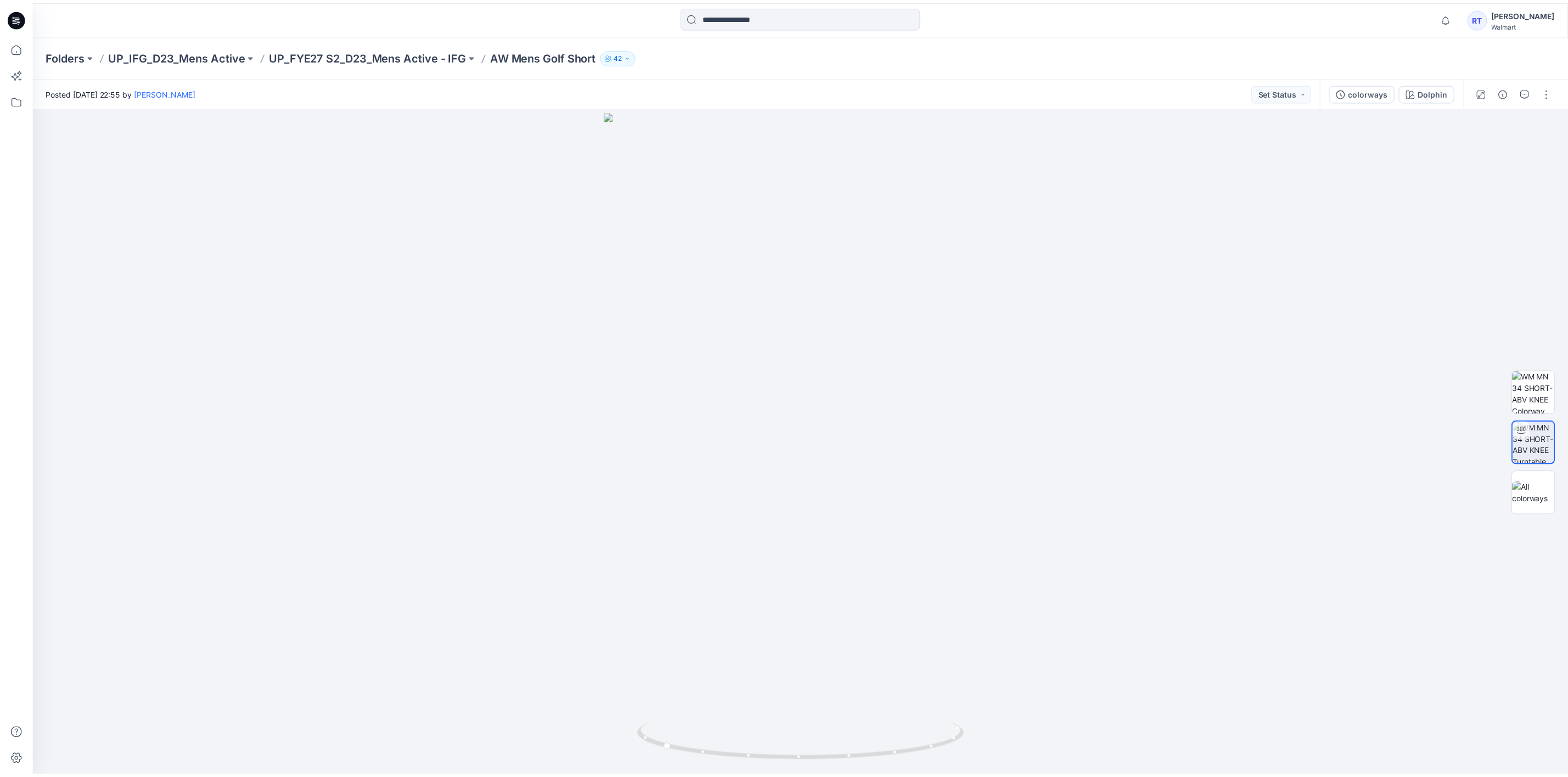
scroll to position [435, 0]
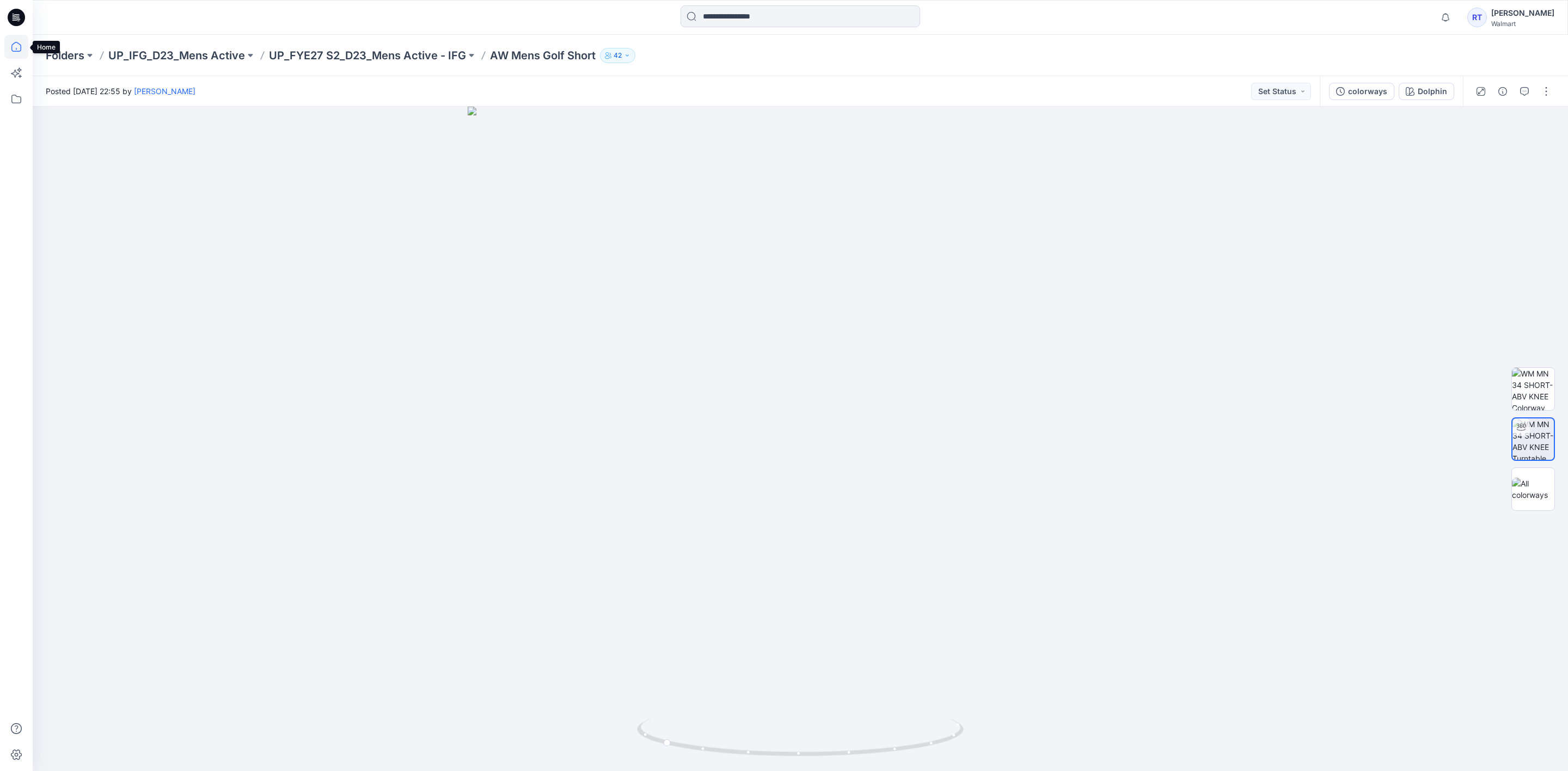
click at [20, 46] on icon at bounding box center [16, 46] width 24 height 24
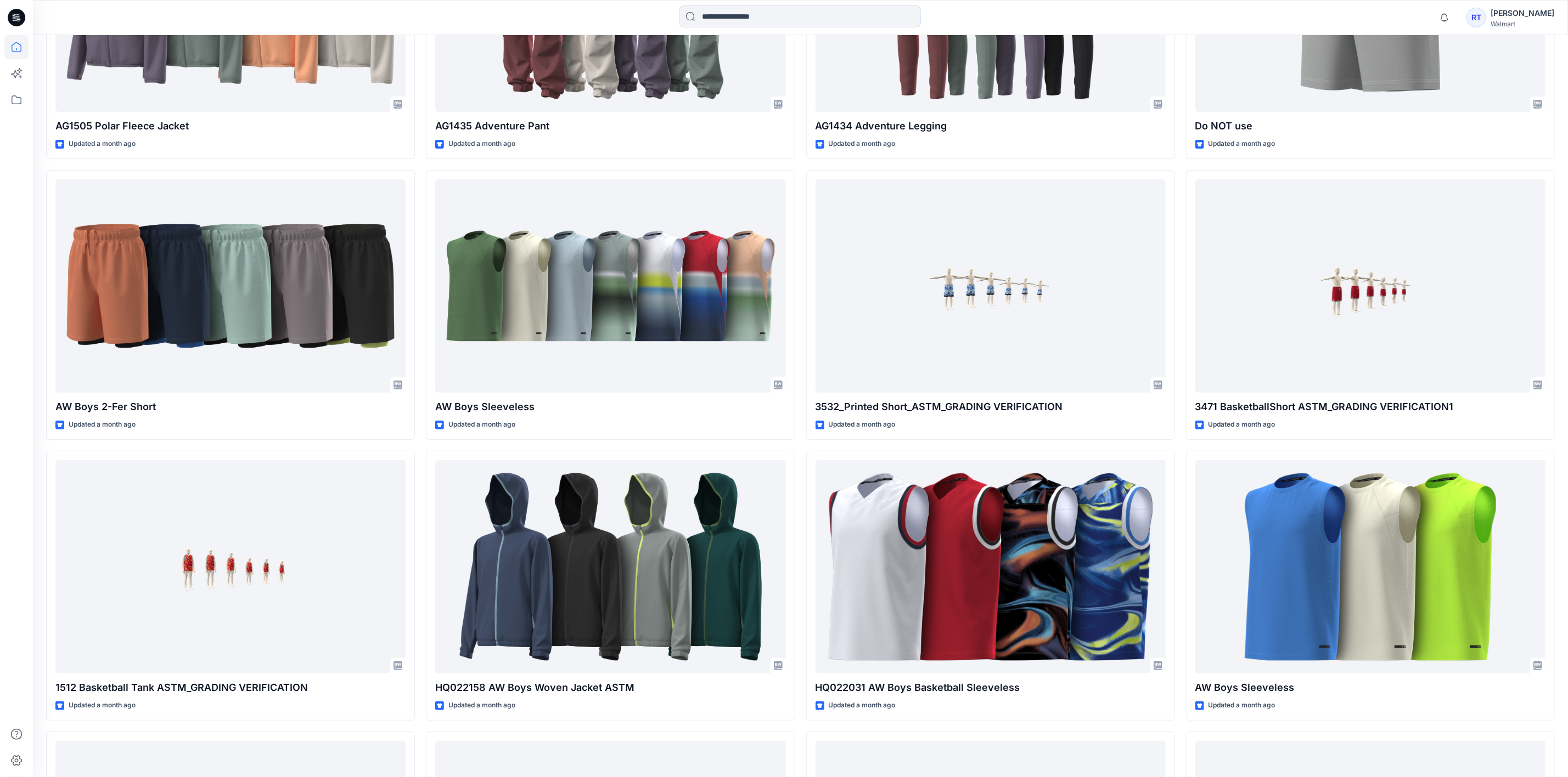
scroll to position [2877, 0]
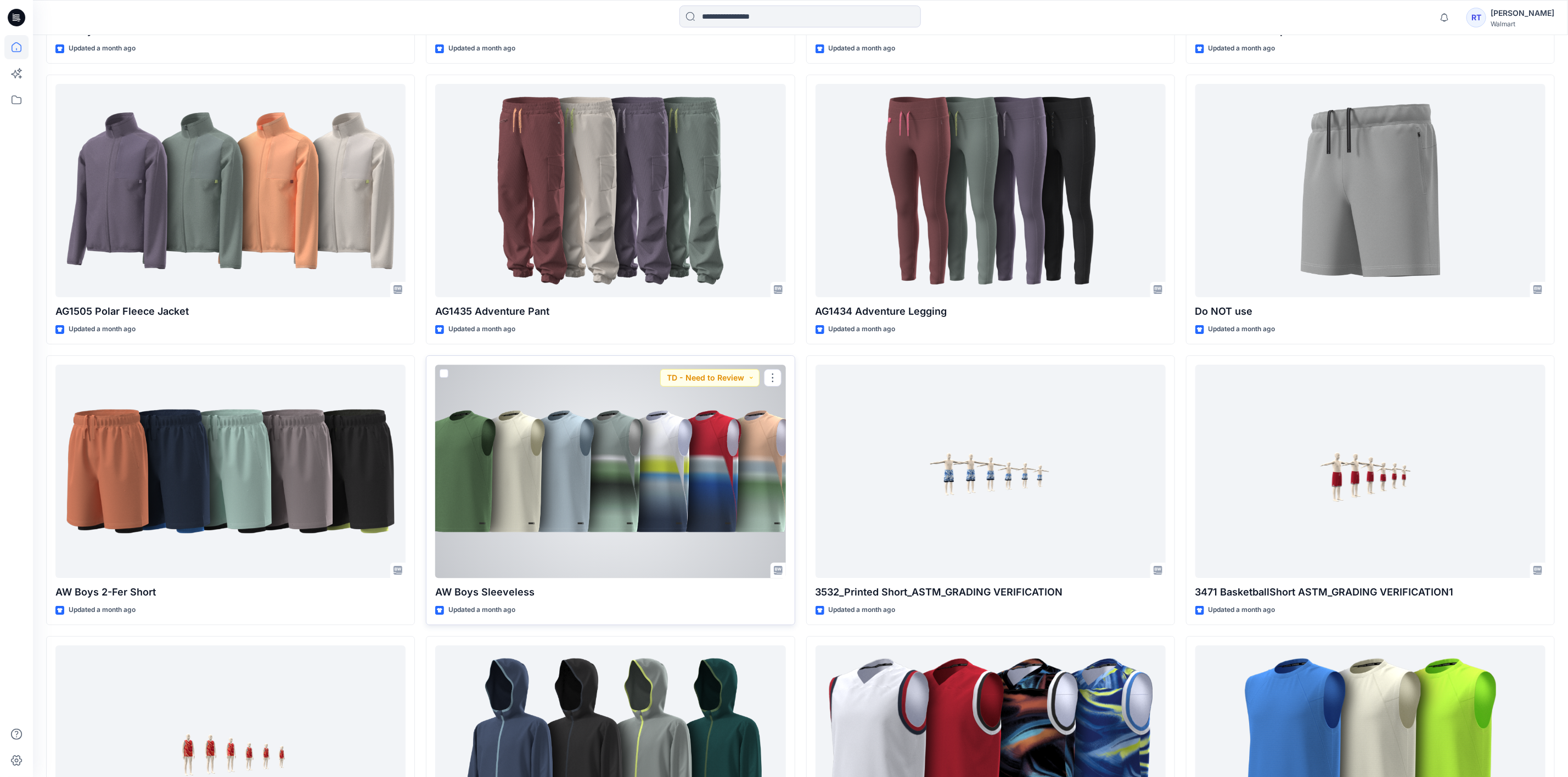
click at [542, 451] on div at bounding box center [610, 471] width 350 height 213
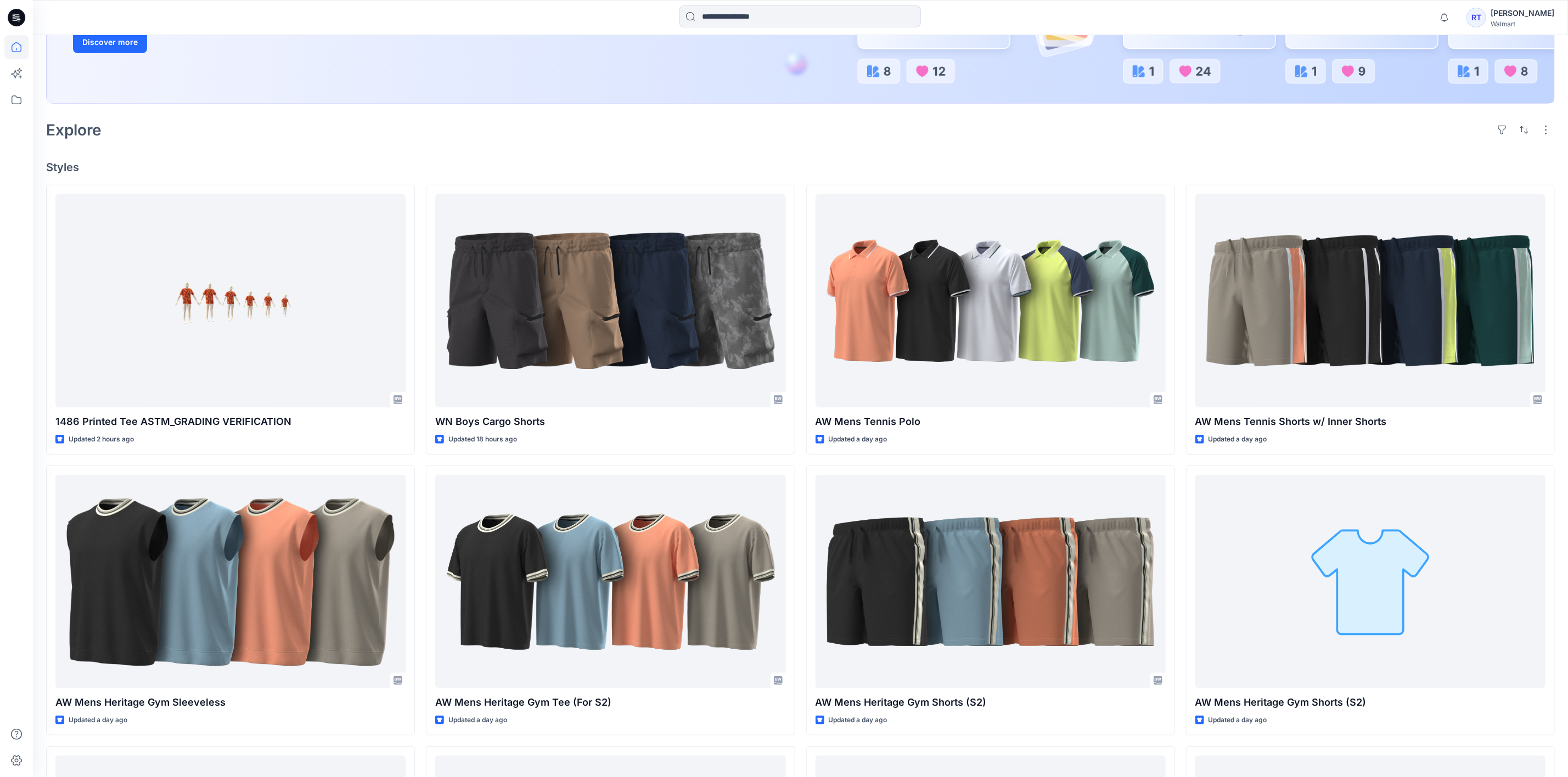
scroll to position [116, 0]
